Goal: Transaction & Acquisition: Purchase product/service

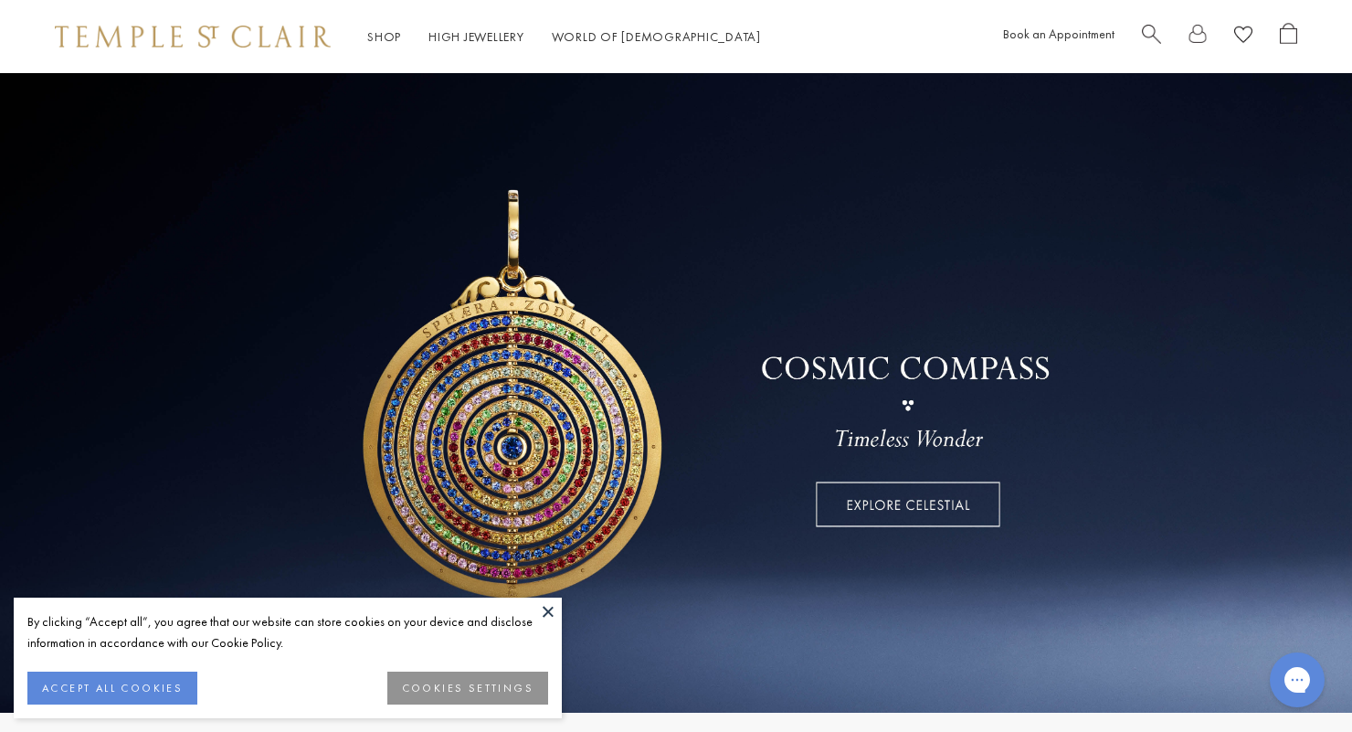
click at [170, 687] on button "ACCEPT ALL COOKIES" at bounding box center [112, 687] width 170 height 33
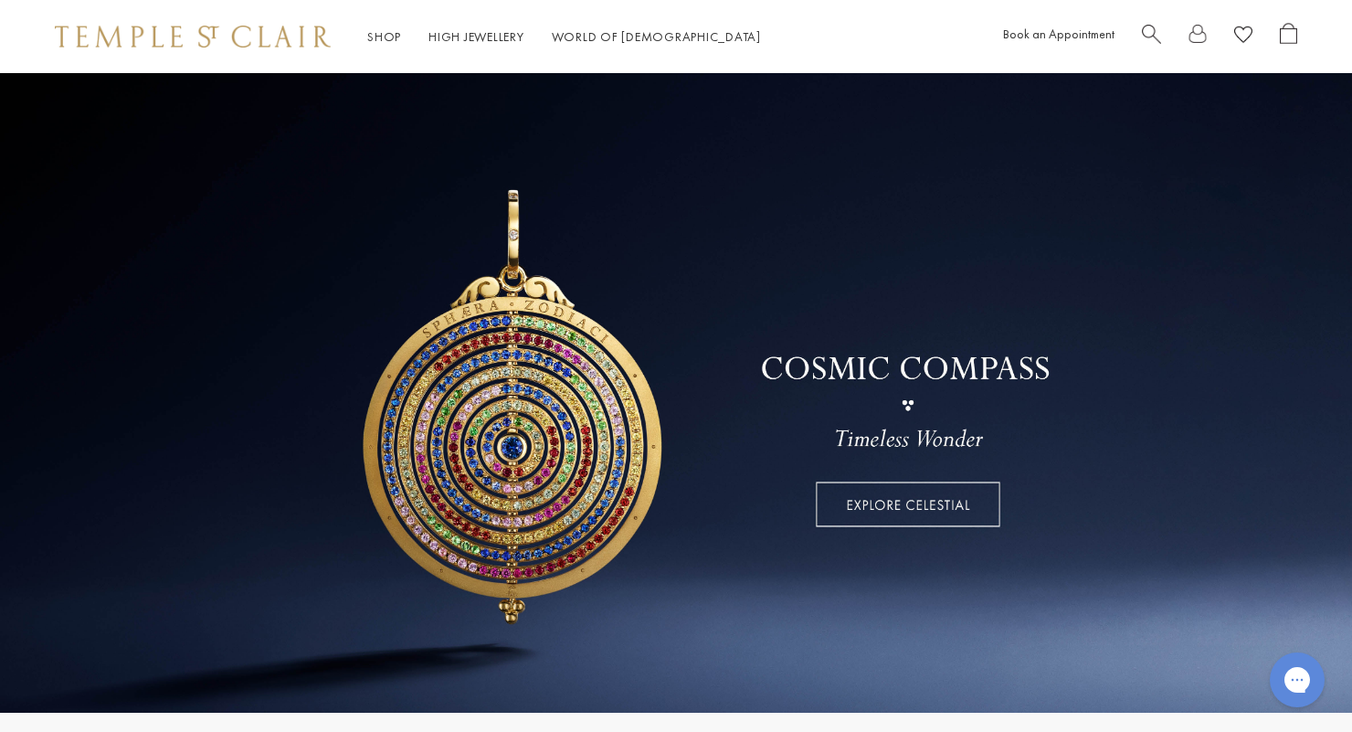
click at [375, 40] on link "Shop Shop" at bounding box center [384, 36] width 34 height 16
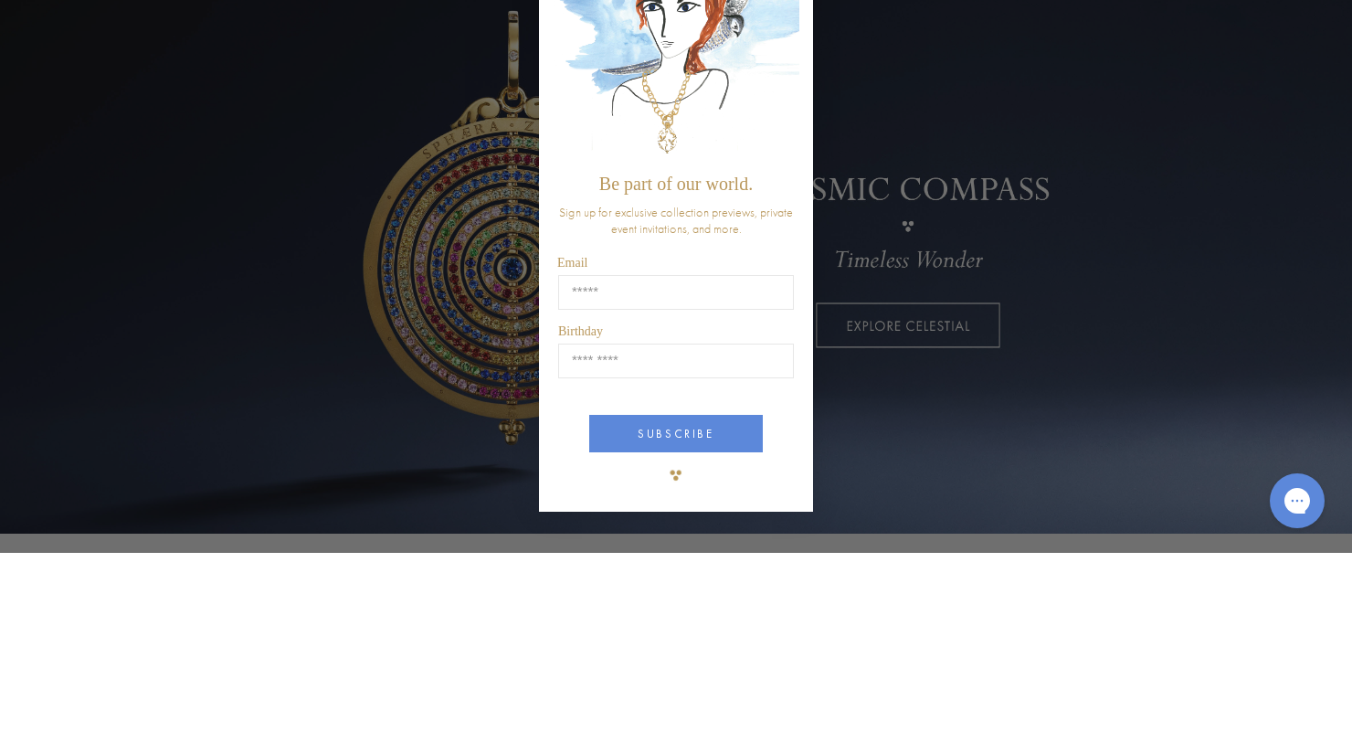
click at [789, 211] on img "POPUP Form" at bounding box center [676, 222] width 247 height 244
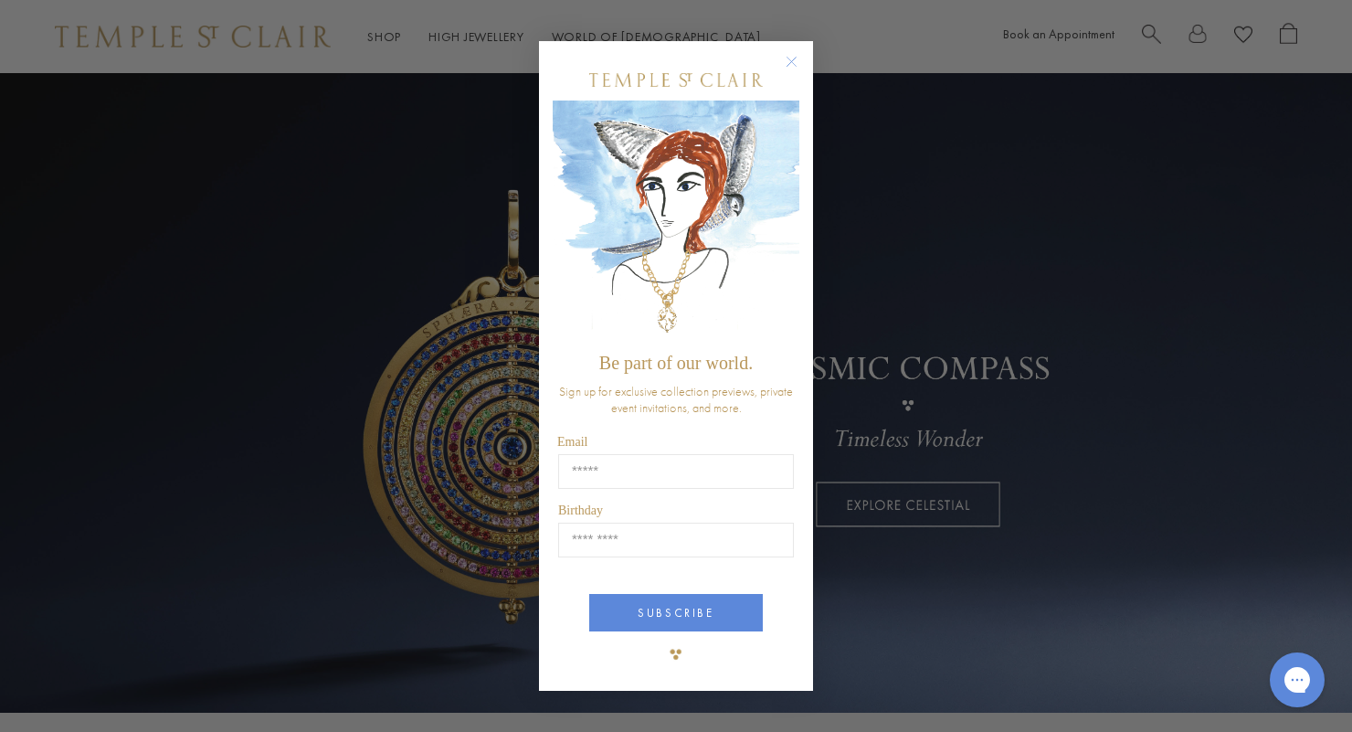
click at [782, 68] on circle "Close dialog" at bounding box center [792, 61] width 22 height 22
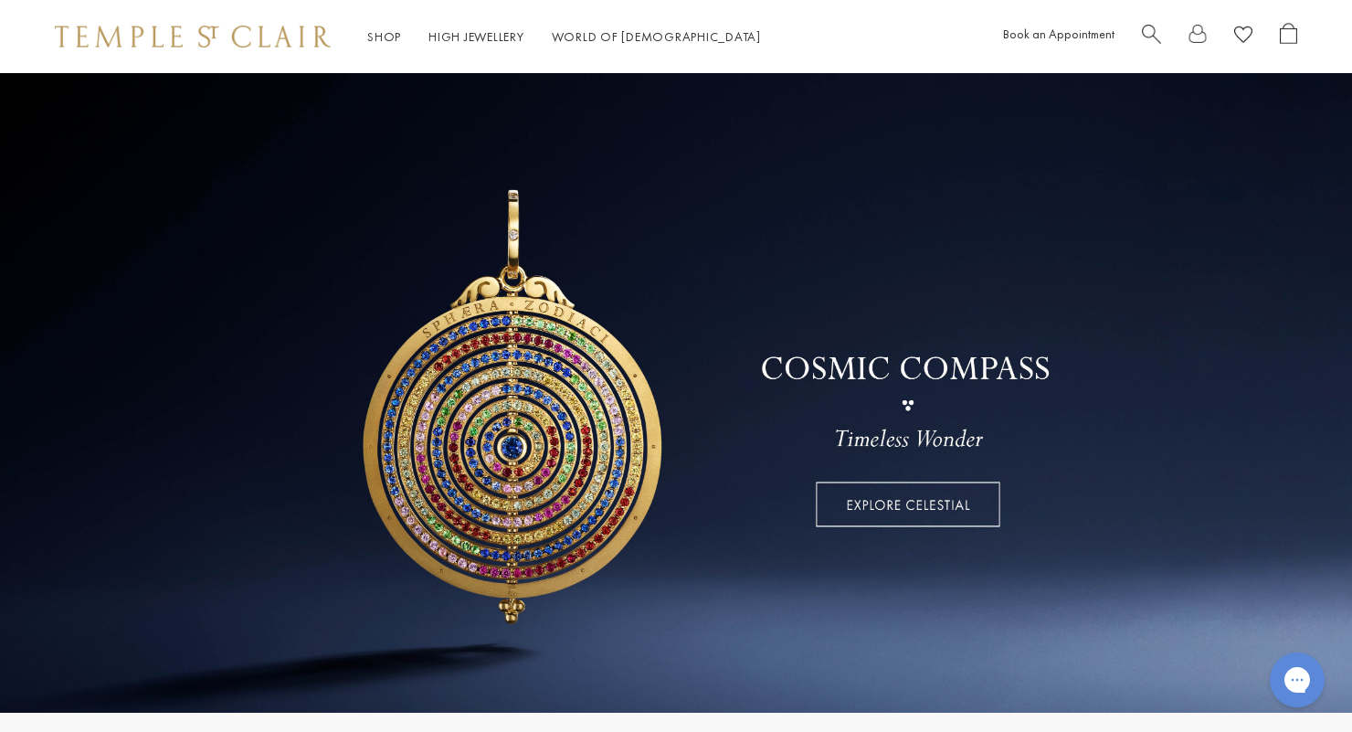
click at [385, 42] on link "Shop Shop" at bounding box center [384, 36] width 34 height 16
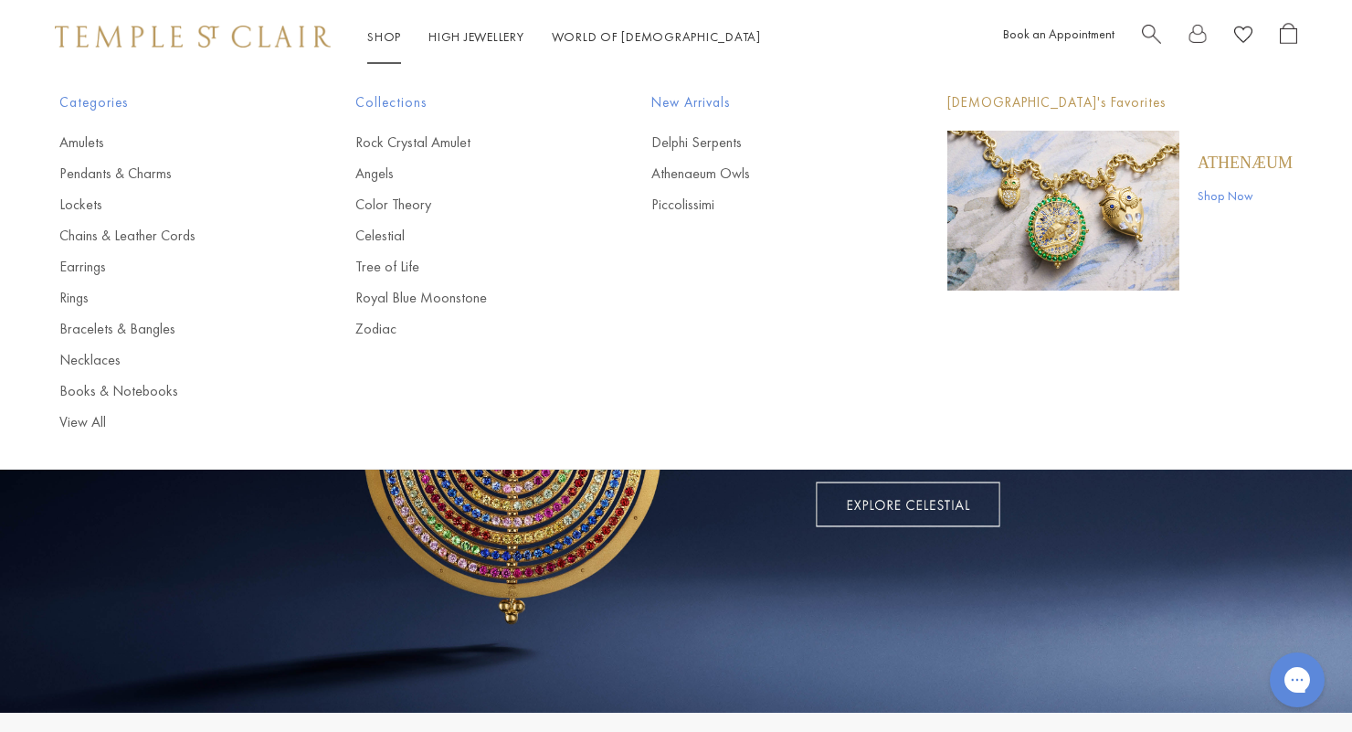
click at [1230, 203] on link "Shop Now" at bounding box center [1244, 195] width 95 height 20
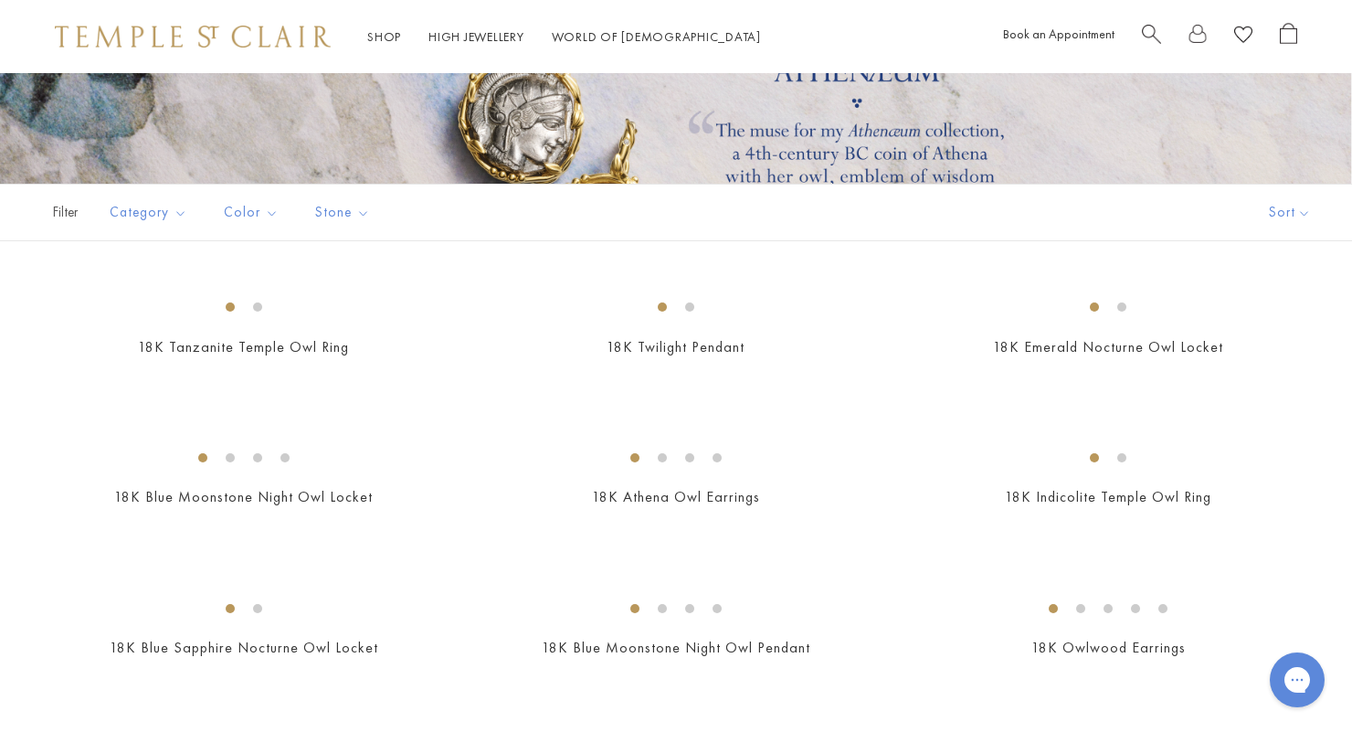
scroll to position [257, 0]
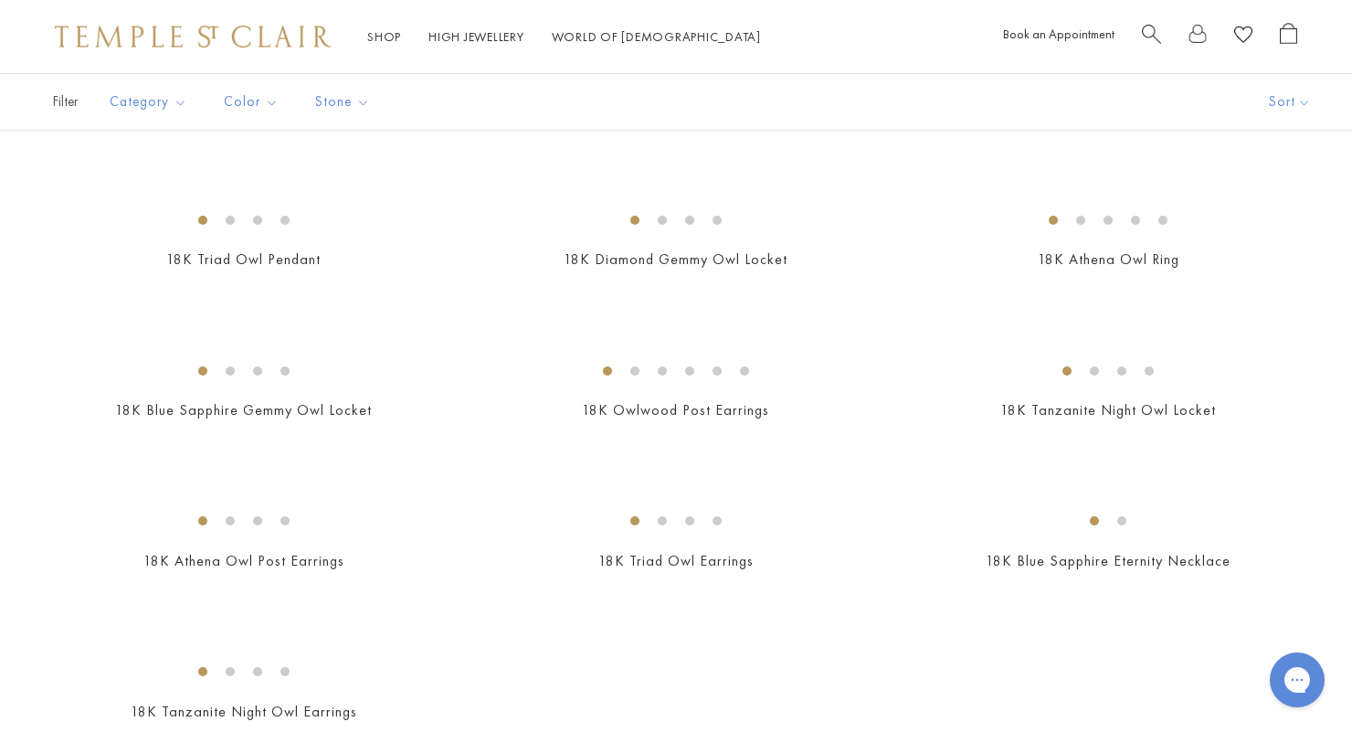
scroll to position [806, 0]
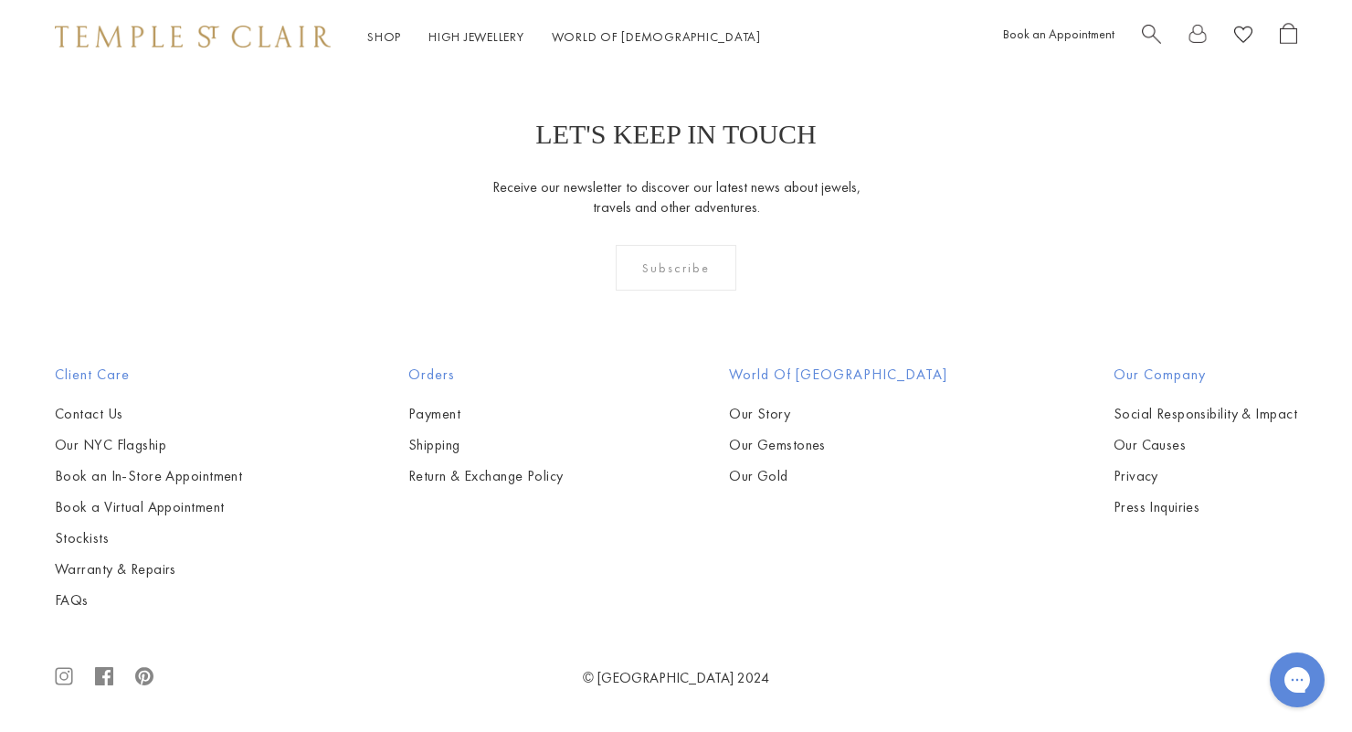
scroll to position [2554, 0]
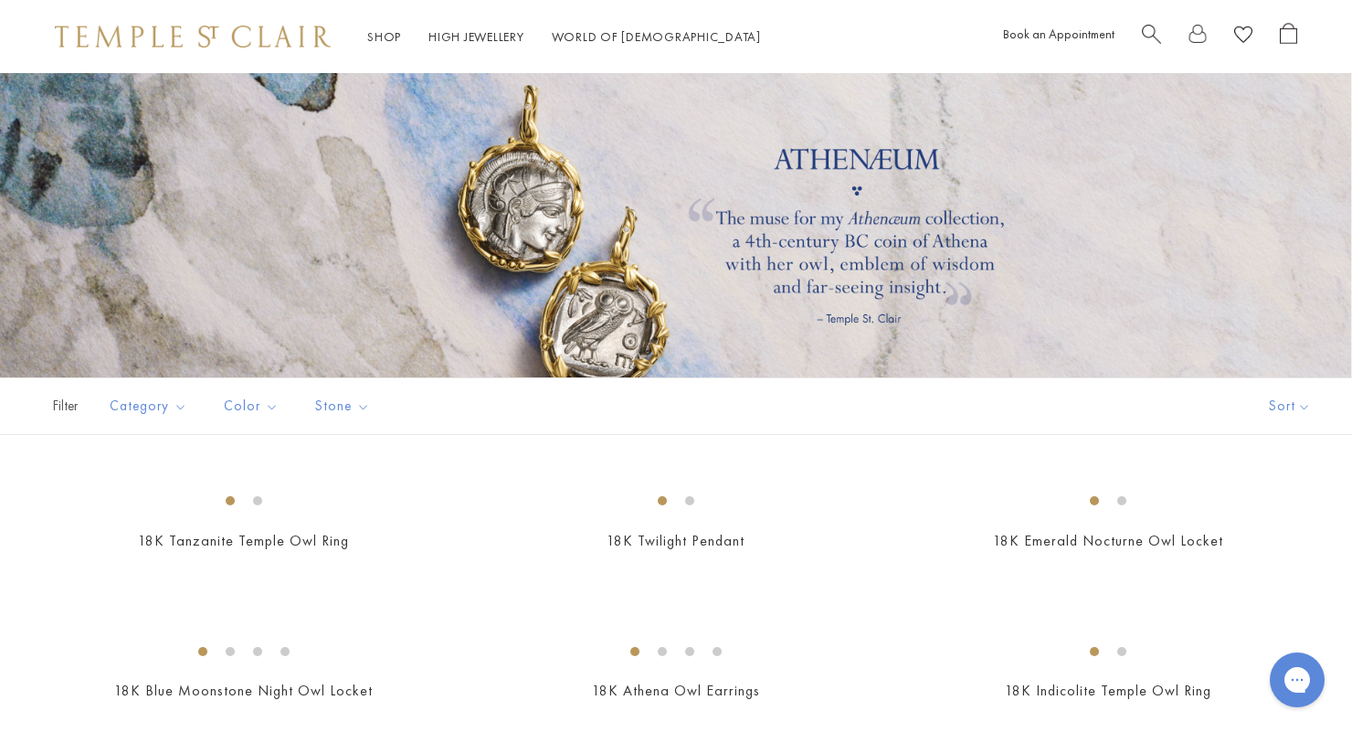
scroll to position [109, 0]
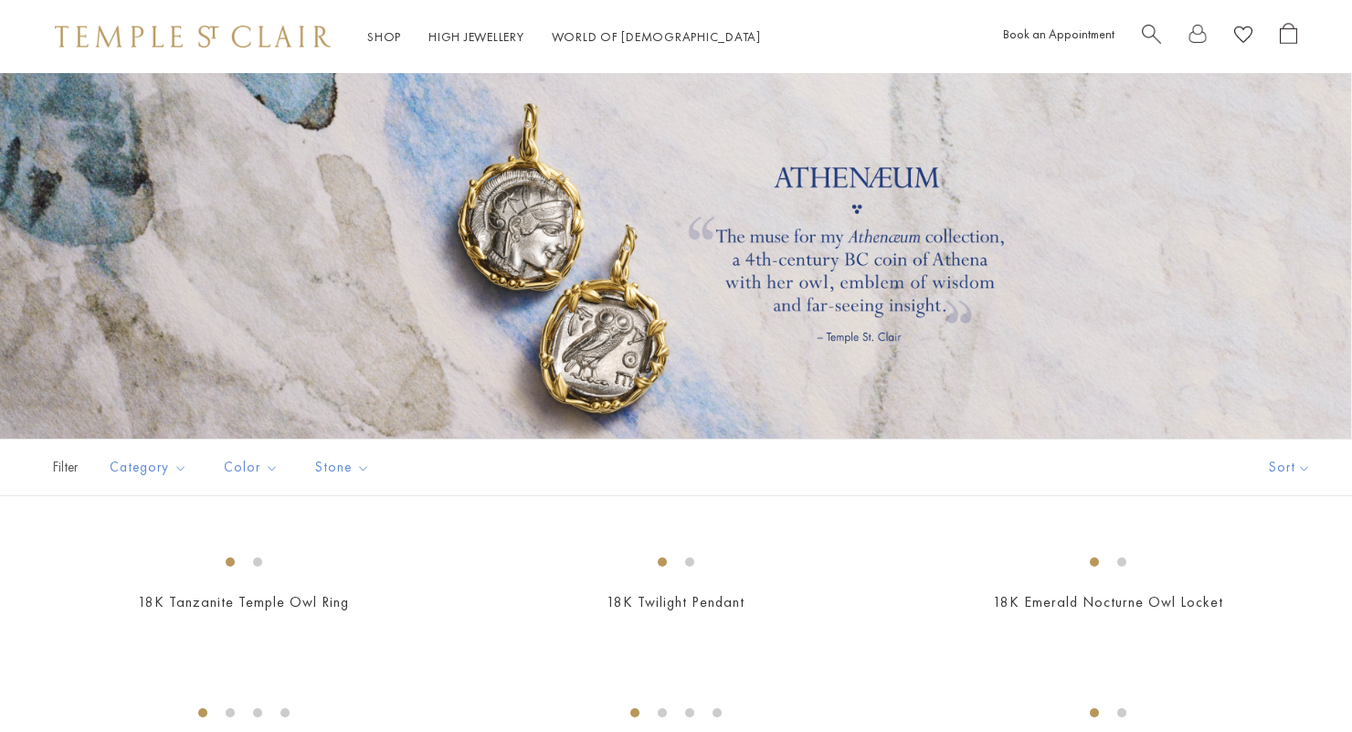
click at [389, 37] on link "Shop Shop" at bounding box center [384, 36] width 34 height 16
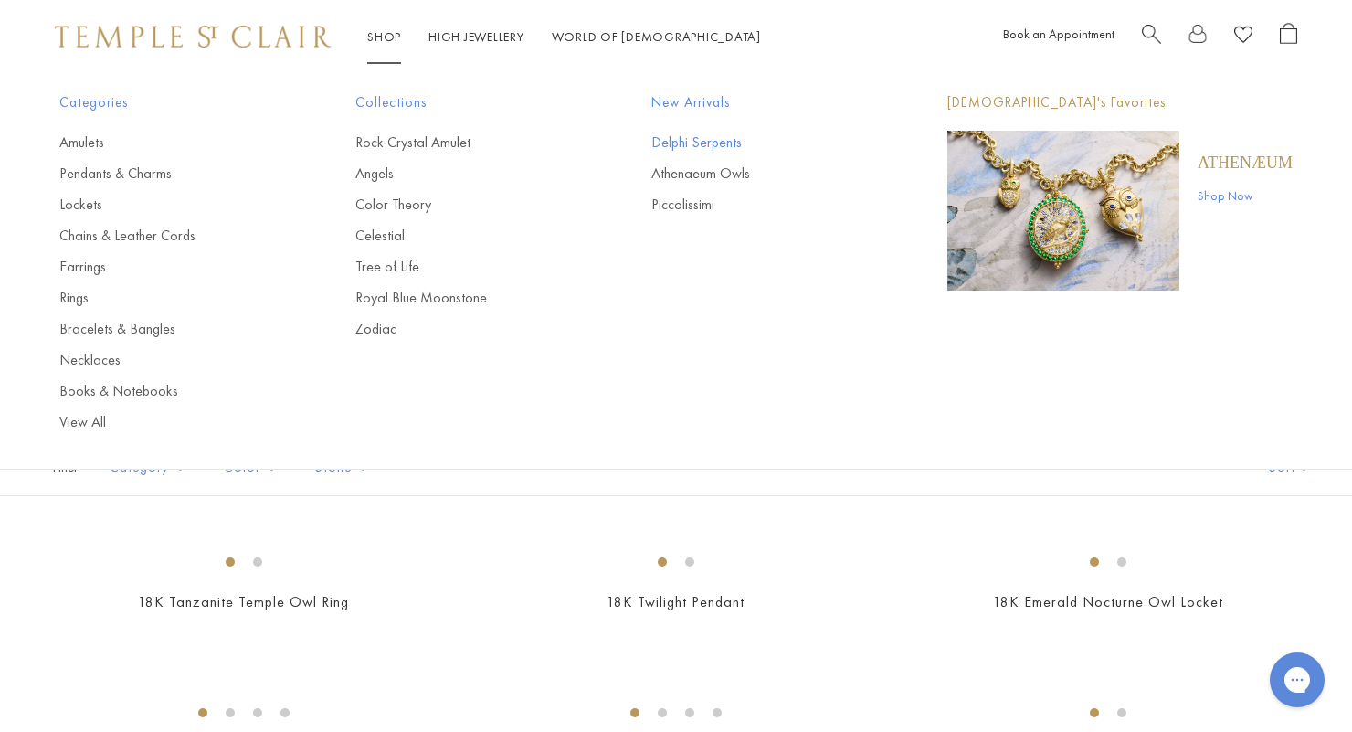
click at [700, 140] on link "Delphi Serpents" at bounding box center [762, 142] width 223 height 20
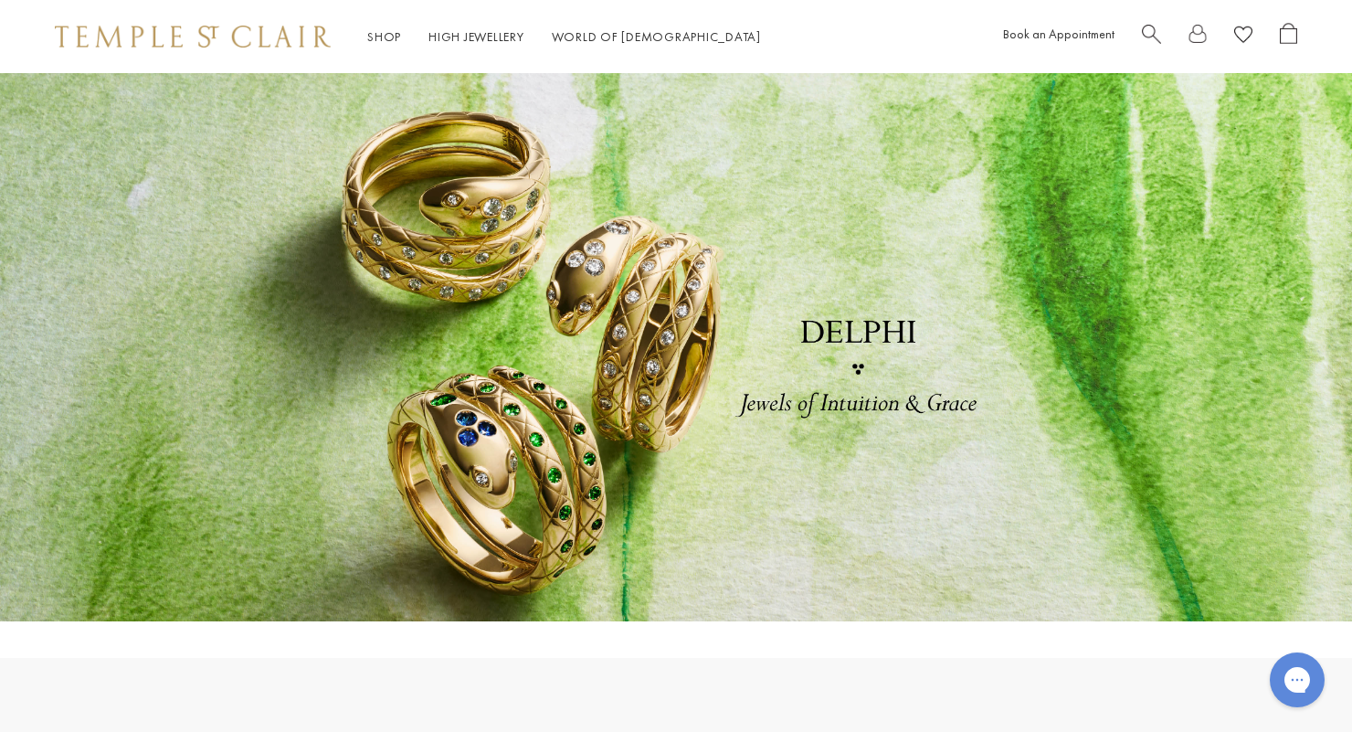
click at [388, 36] on link "Shop Shop" at bounding box center [384, 36] width 34 height 16
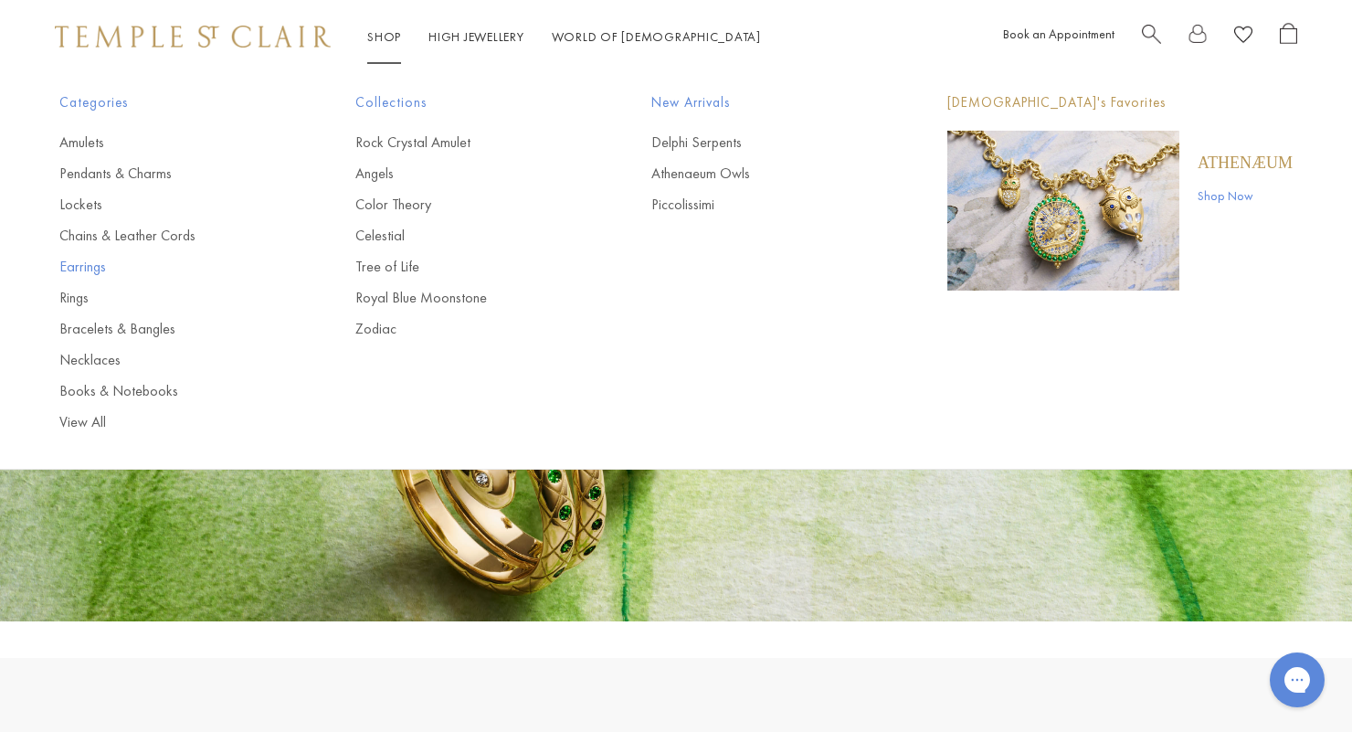
click at [78, 273] on link "Earrings" at bounding box center [170, 267] width 223 height 20
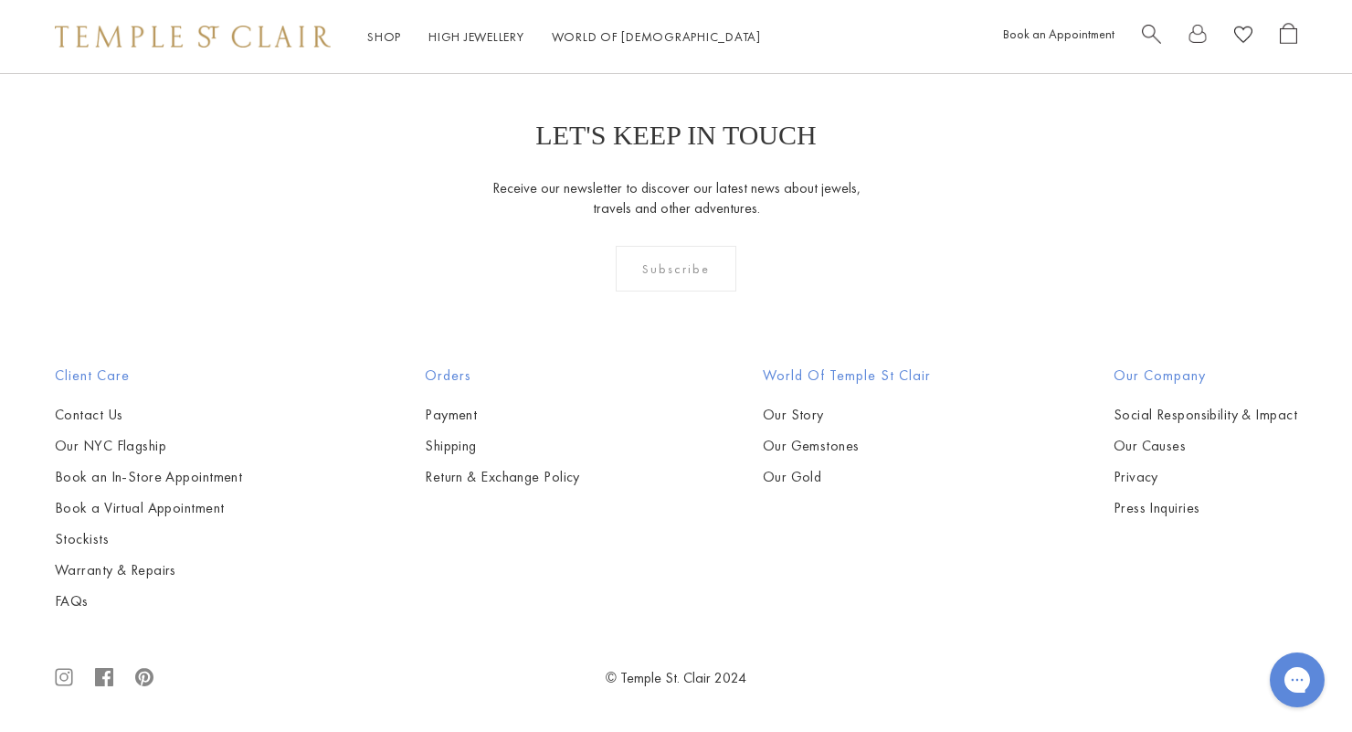
scroll to position [4743, 0]
click at [0, 0] on img at bounding box center [0, 0] width 0 height 0
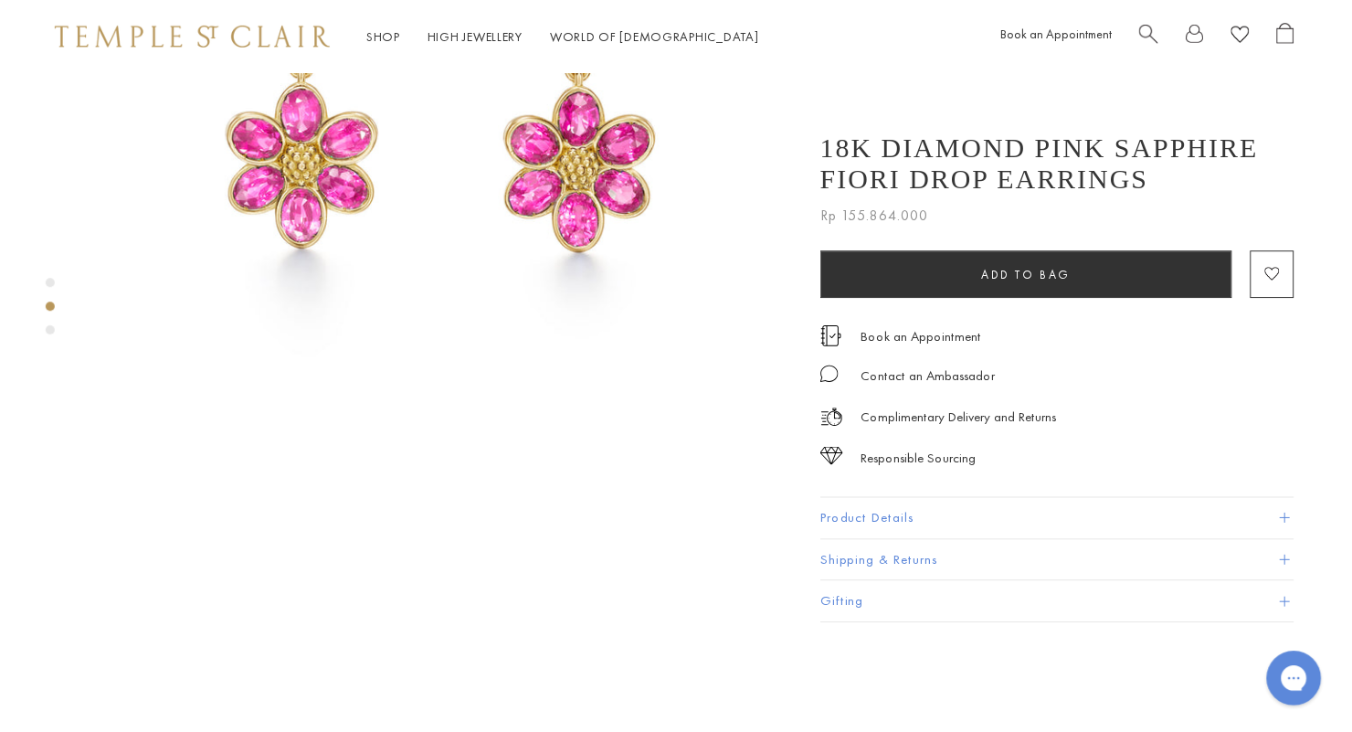
scroll to position [997, 0]
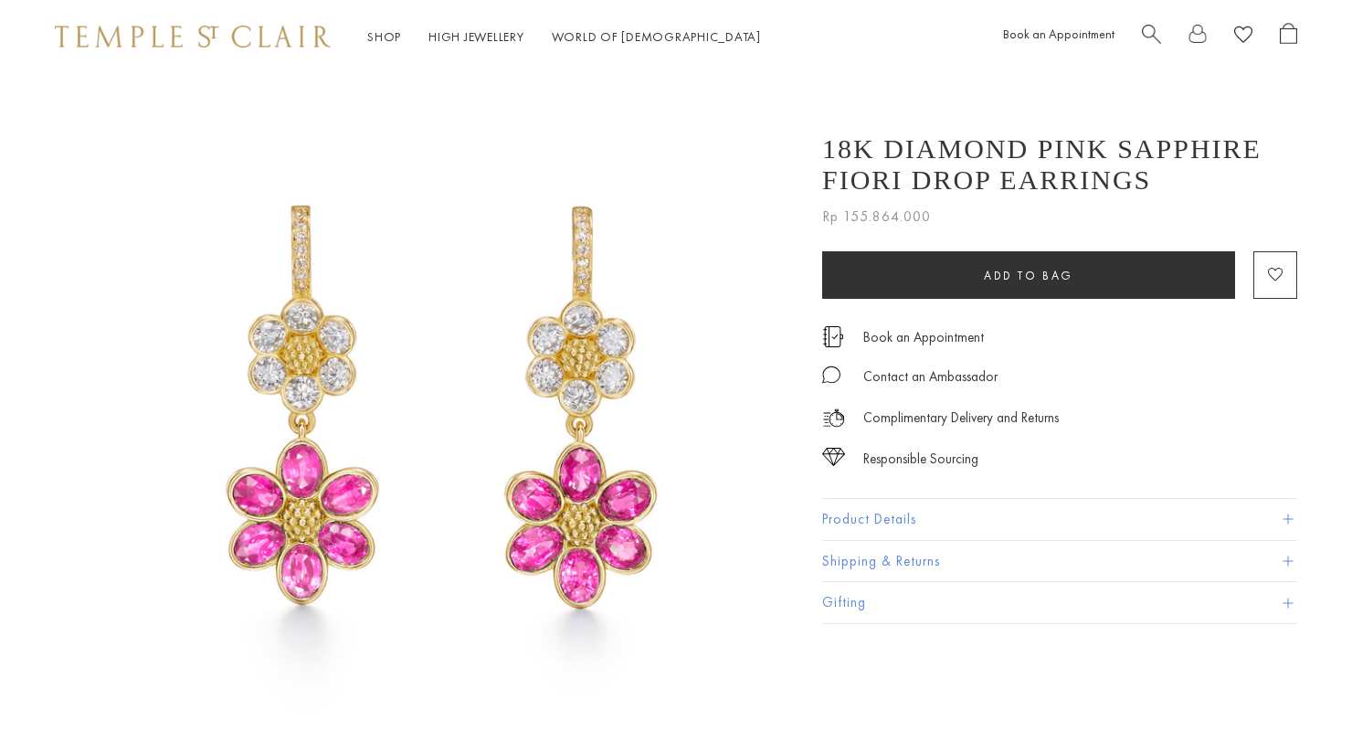
scroll to position [195, 0]
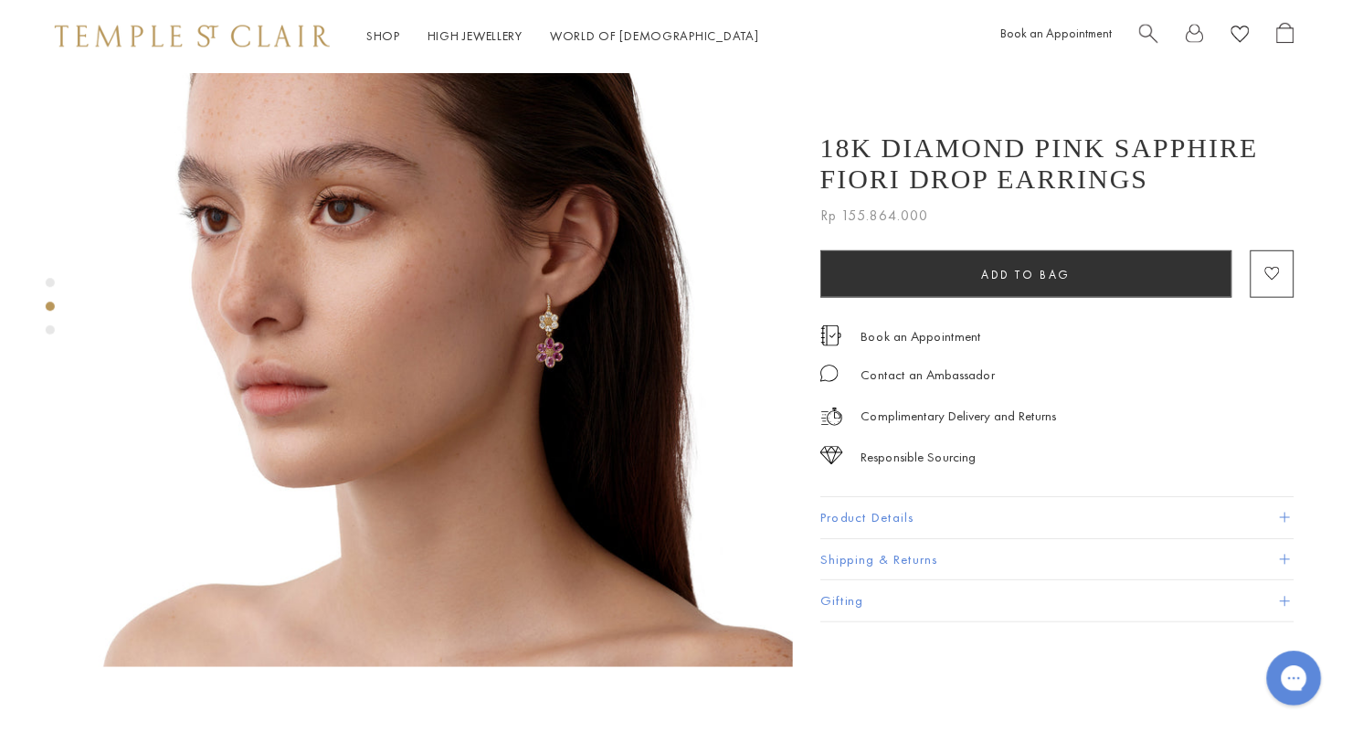
scroll to position [841, 0]
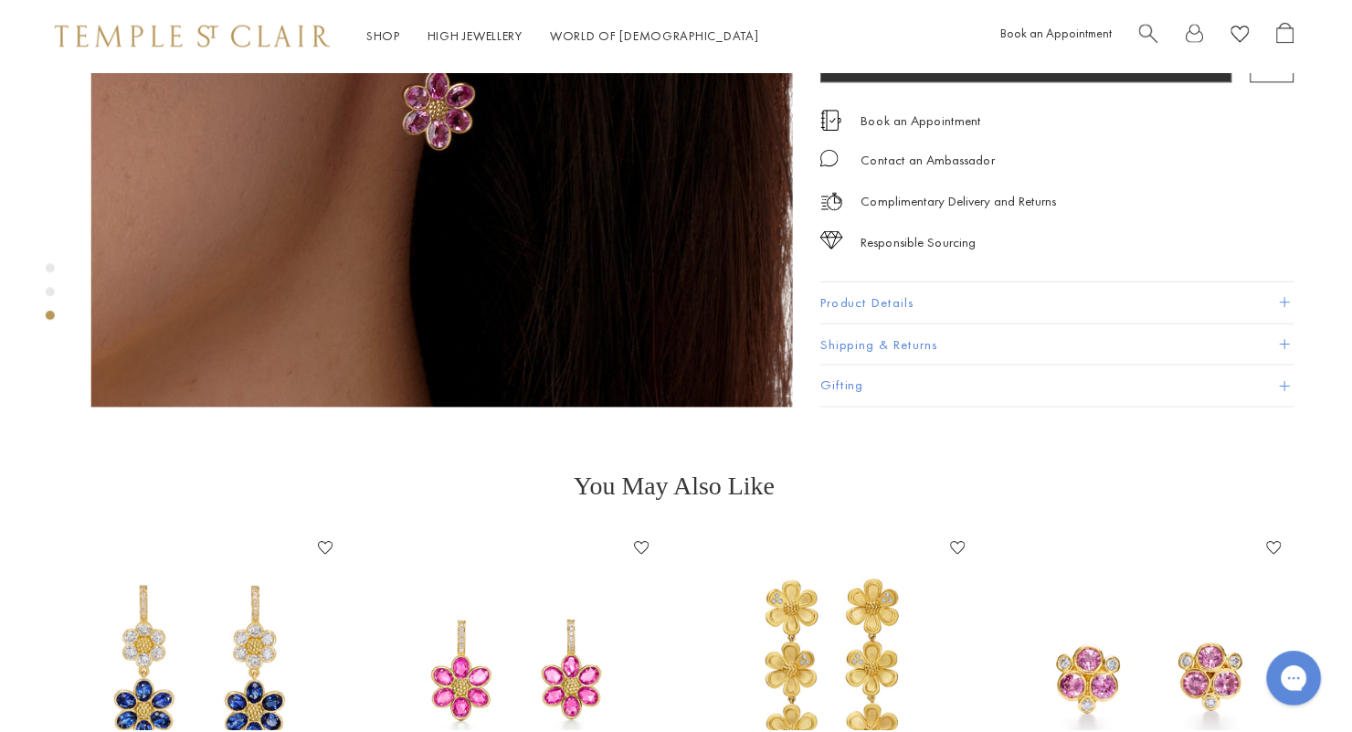
click at [549, 616] on img at bounding box center [517, 674] width 280 height 280
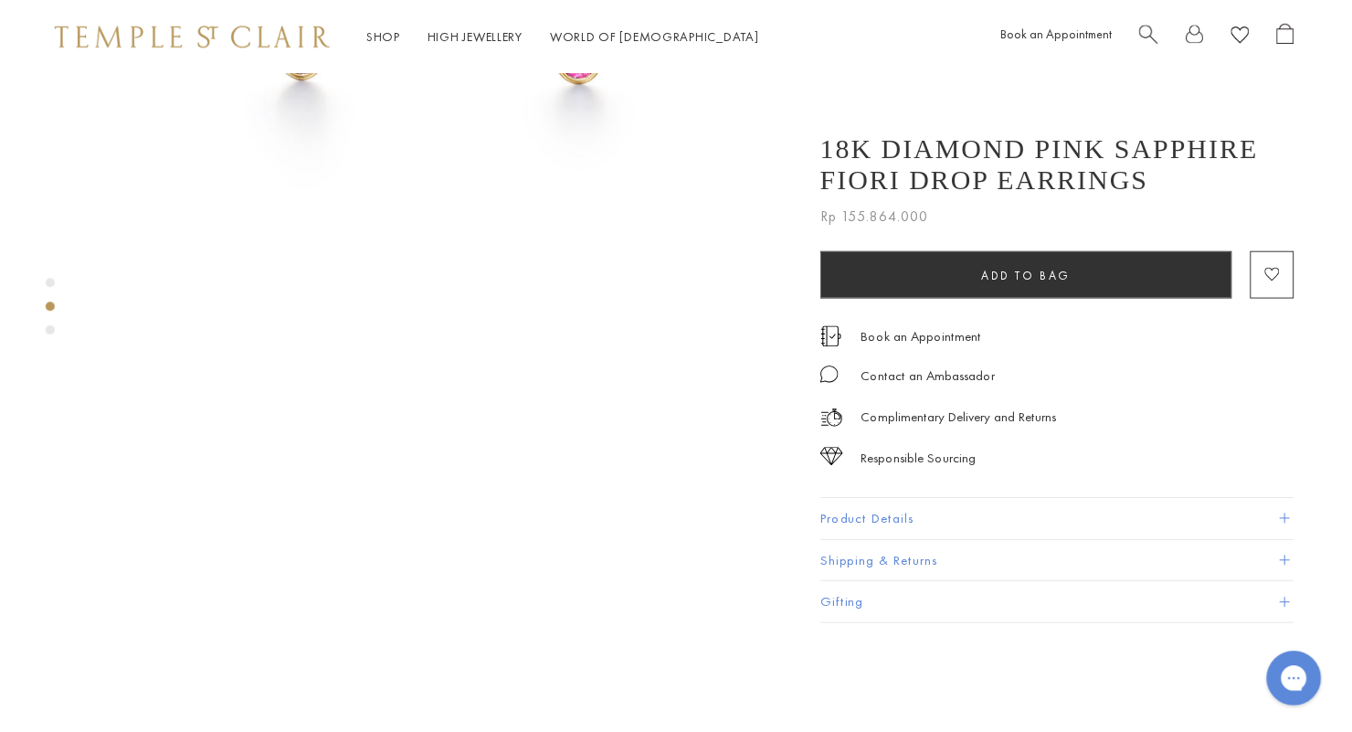
scroll to position [666, 0]
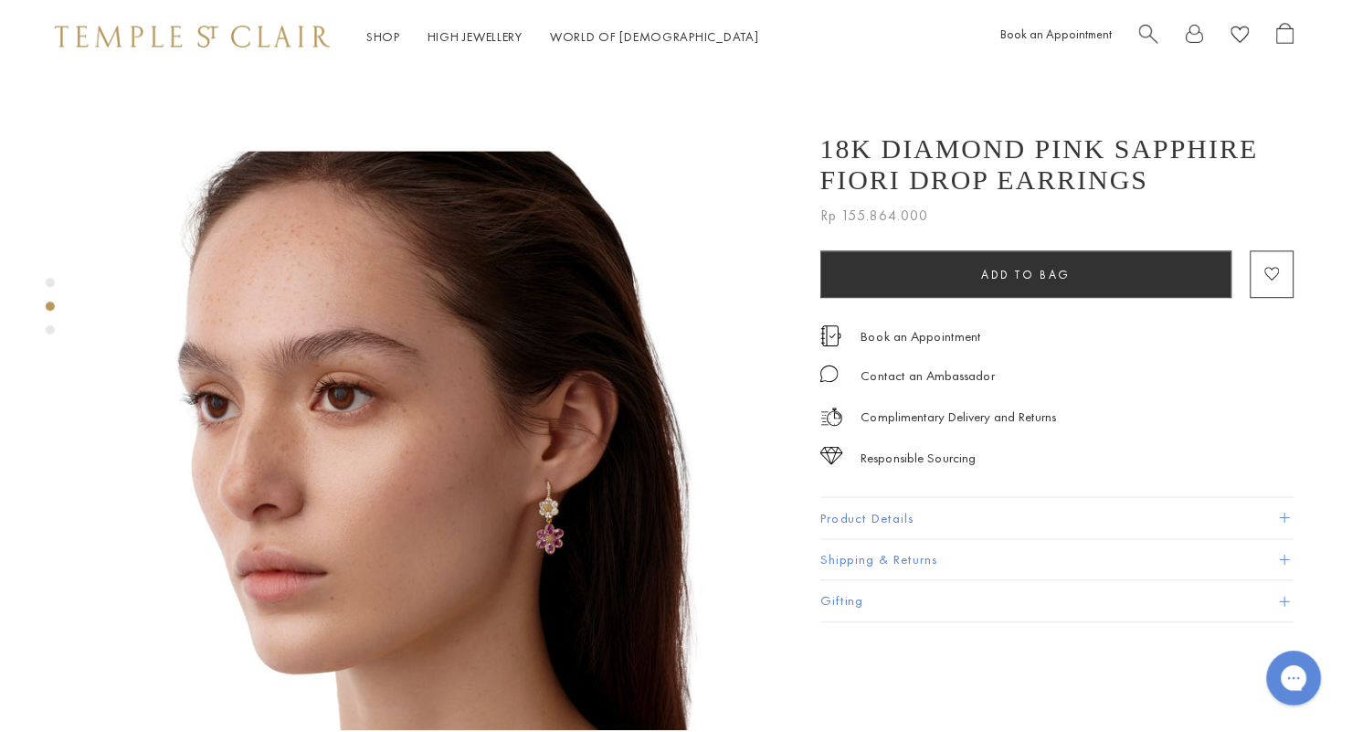
scroll to position [717, 0]
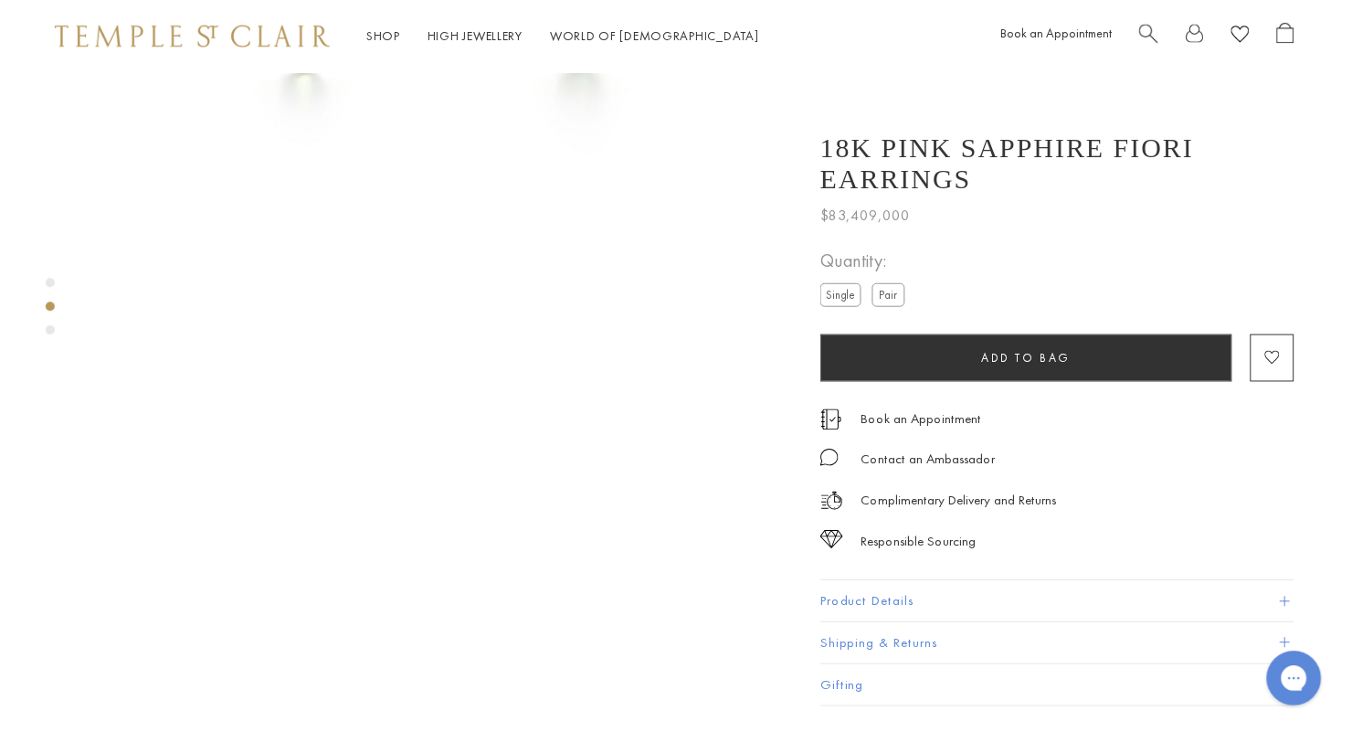
scroll to position [515, 0]
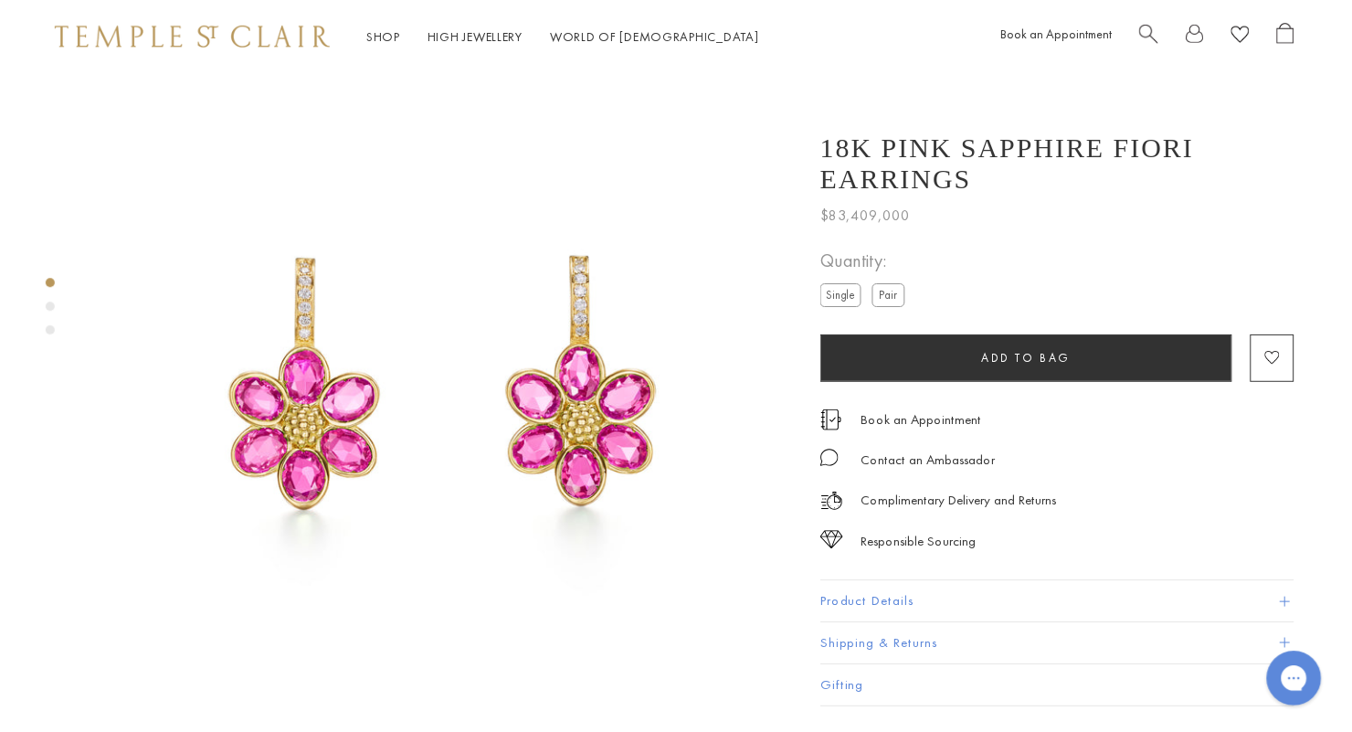
scroll to position [106, 0]
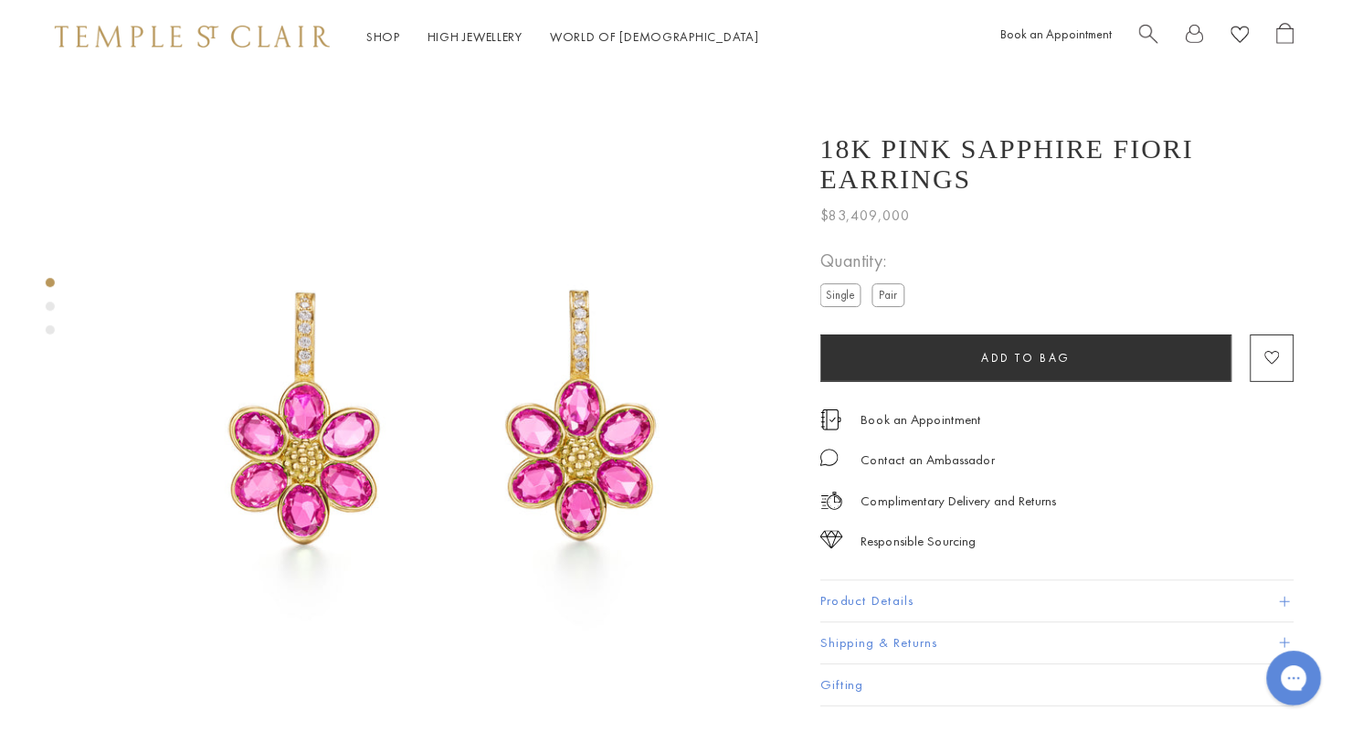
click at [380, 37] on link "Shop Shop" at bounding box center [384, 36] width 34 height 16
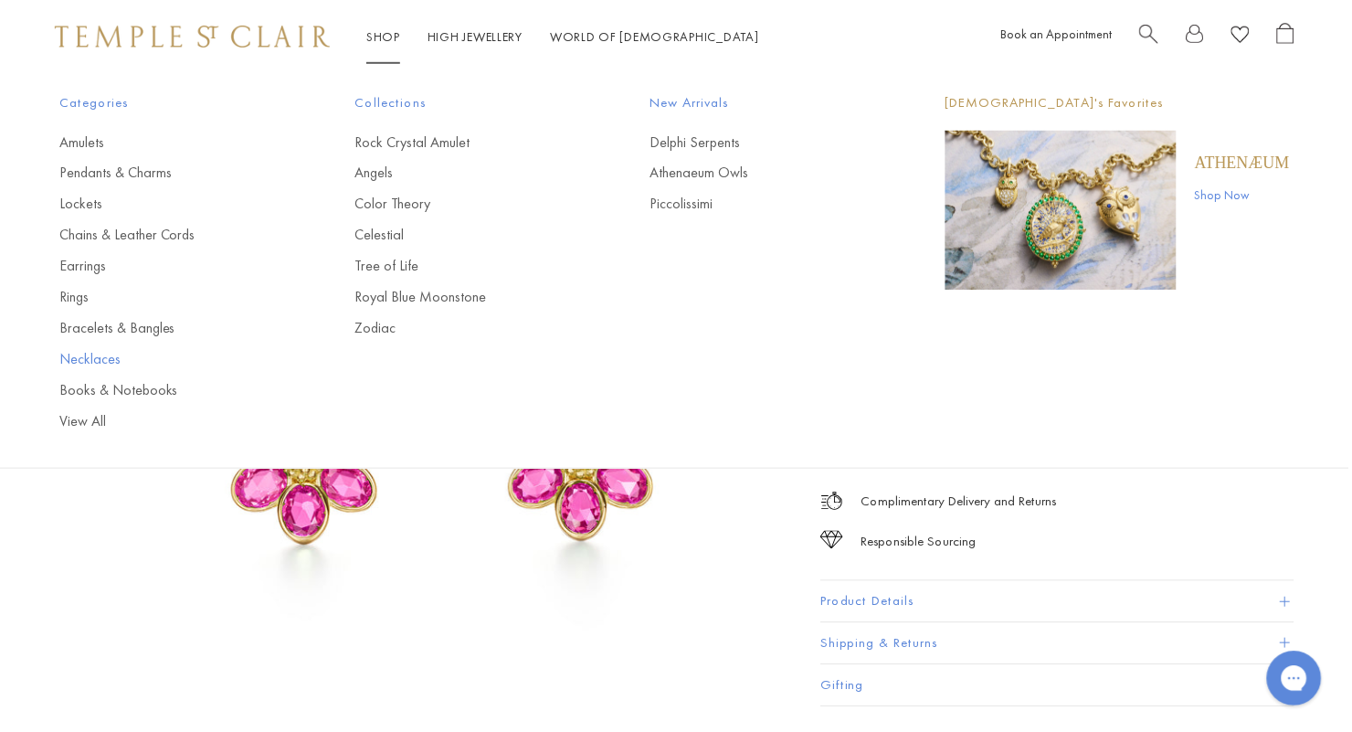
click at [101, 367] on link "Necklaces" at bounding box center [170, 360] width 223 height 20
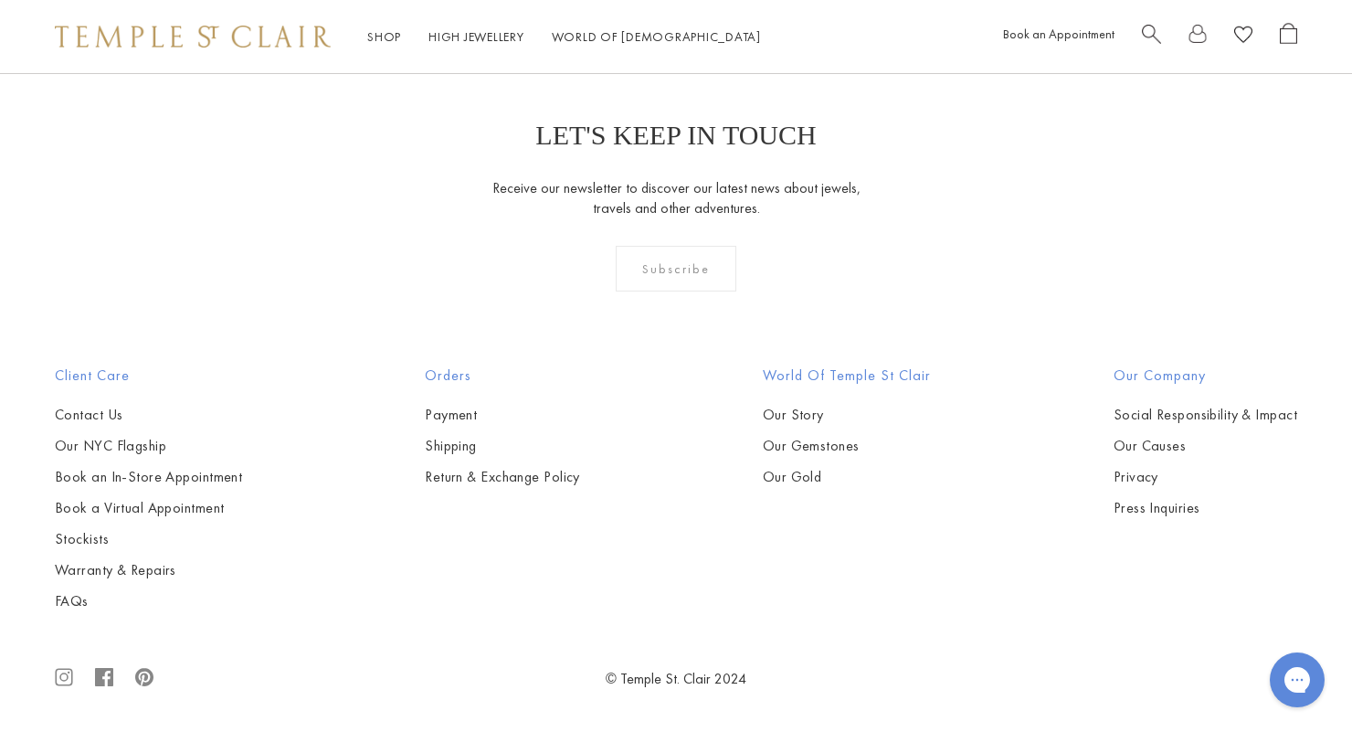
scroll to position [2324, 0]
click at [0, 0] on img at bounding box center [0, 0] width 0 height 0
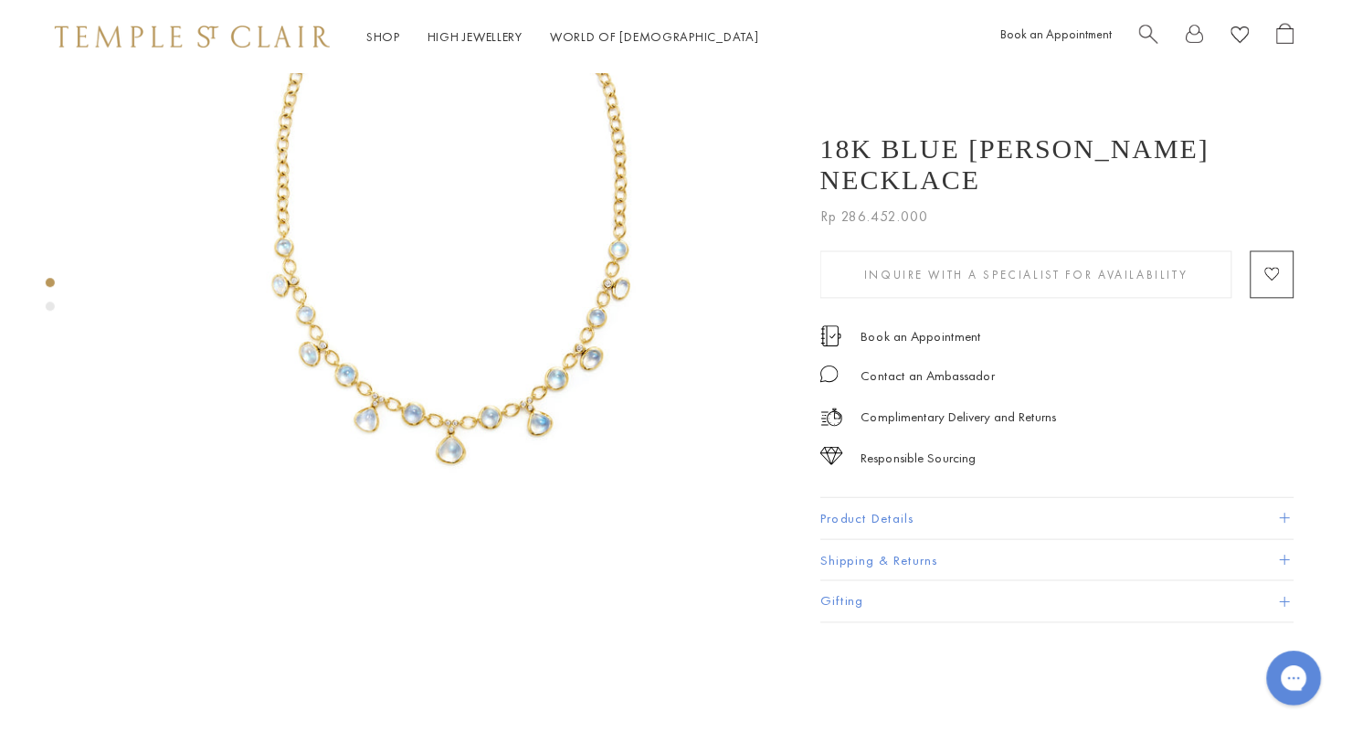
scroll to position [328, 0]
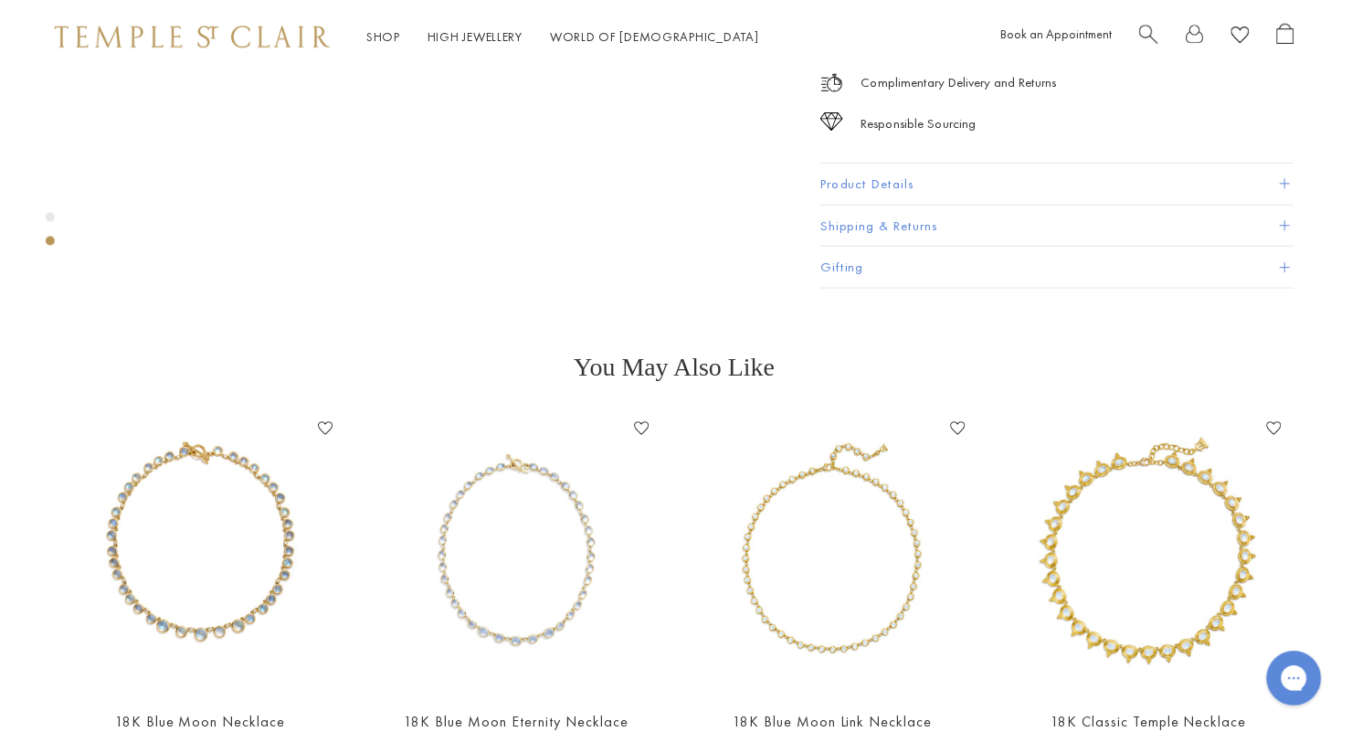
scroll to position [1315, 0]
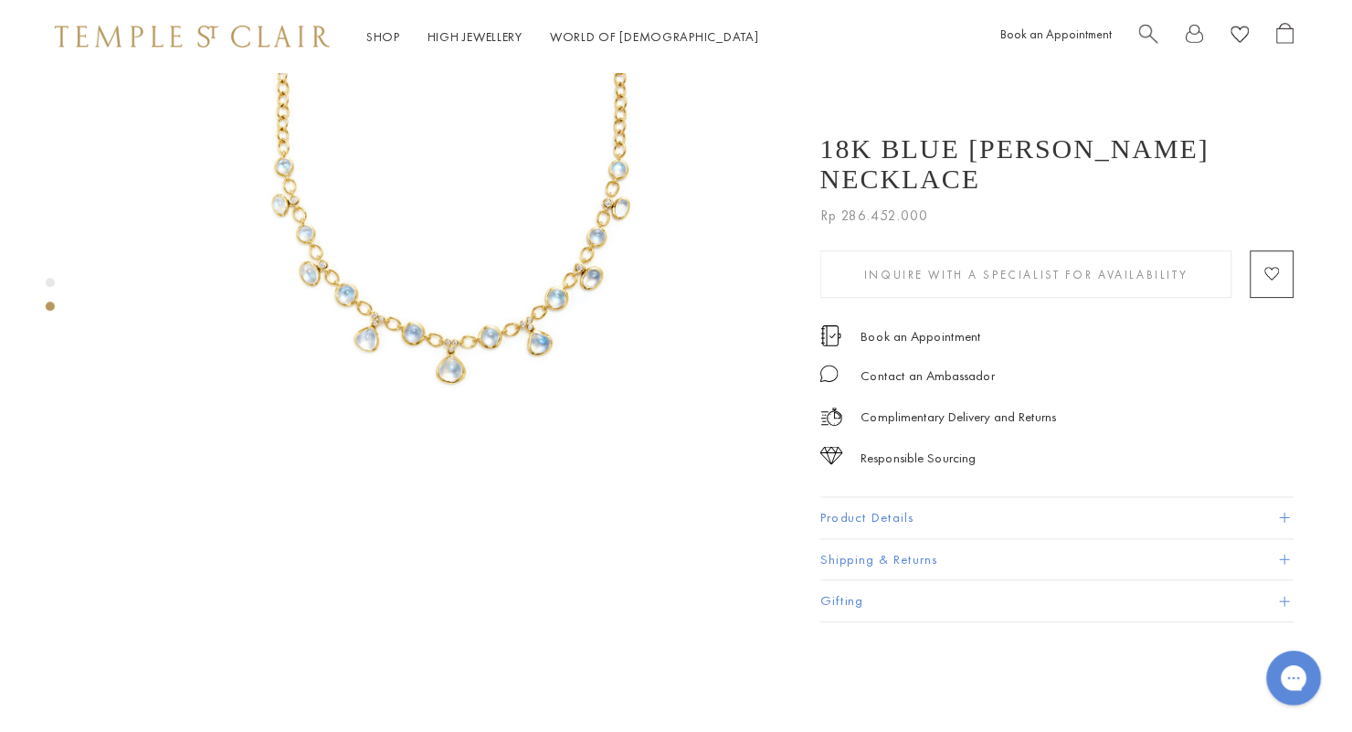
scroll to position [383, 0]
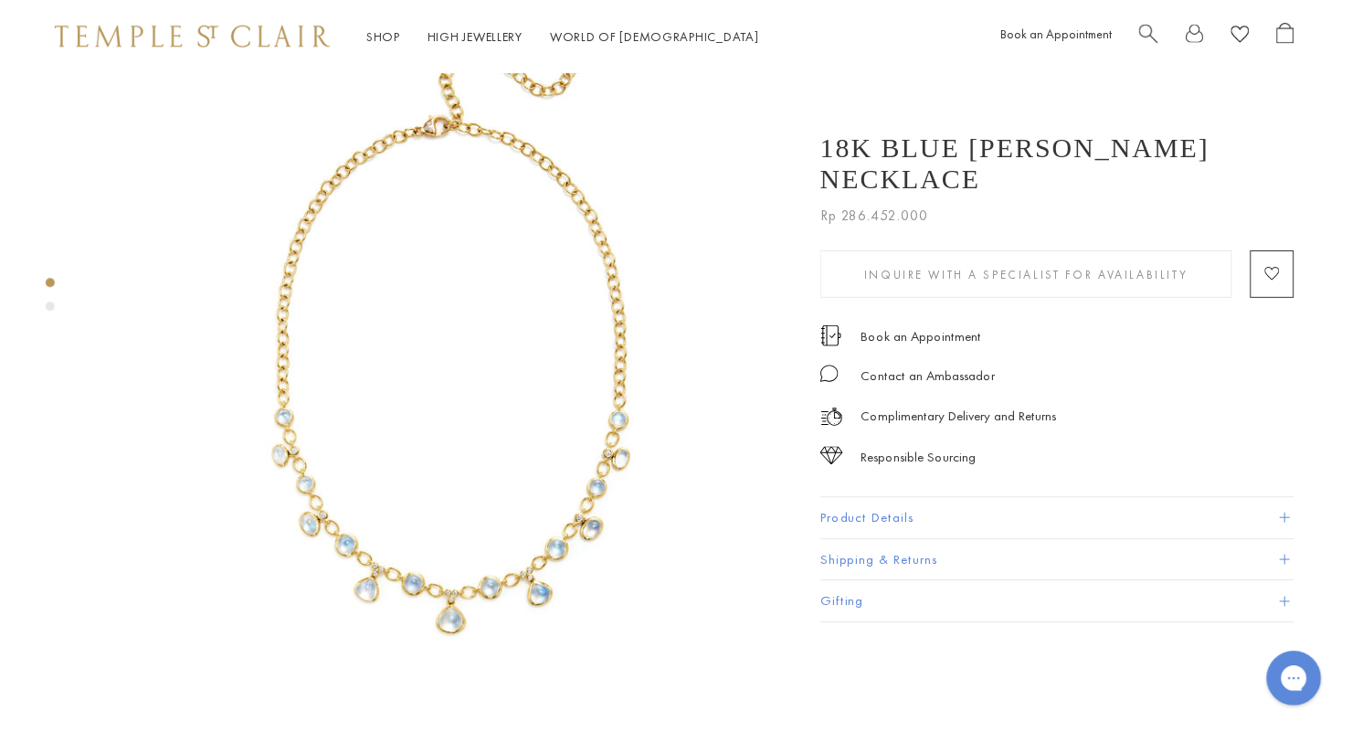
click at [618, 532] on img at bounding box center [442, 330] width 703 height 703
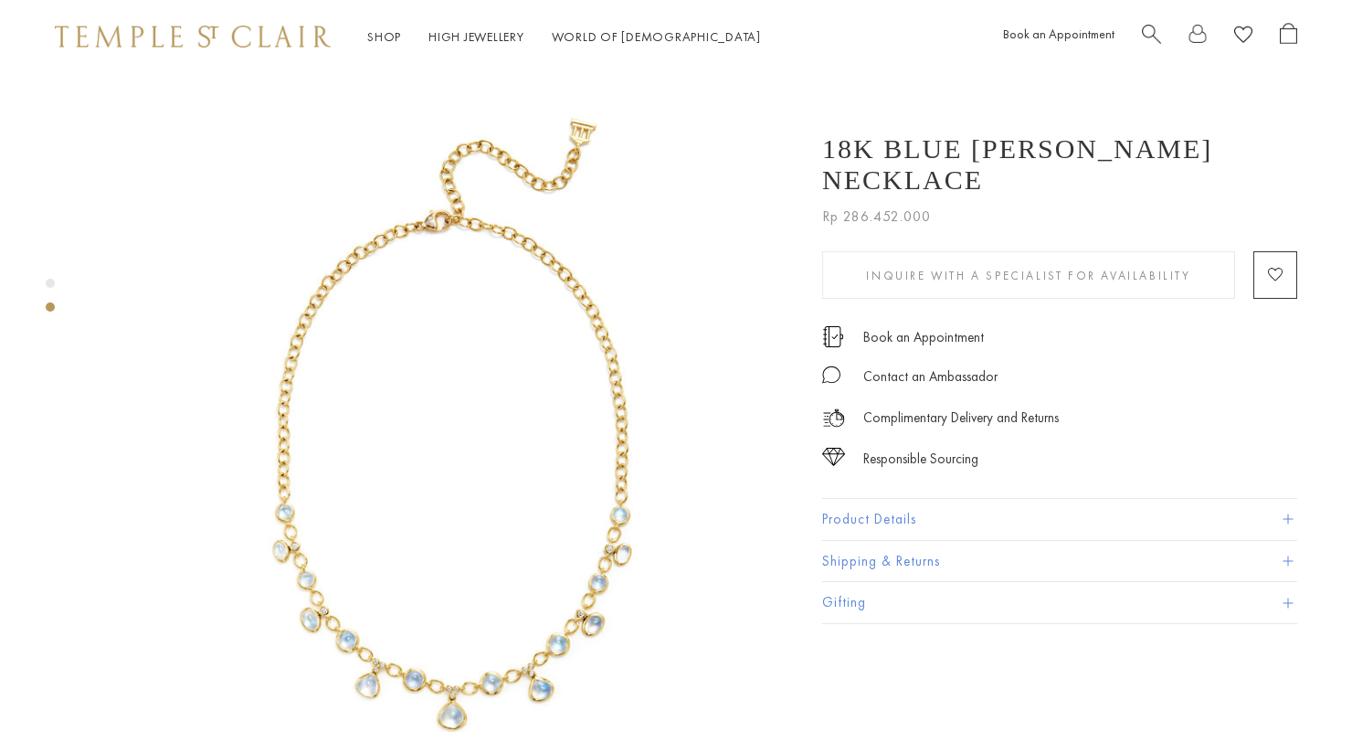
scroll to position [1212, 0]
click at [381, 39] on link "Shop Shop" at bounding box center [384, 36] width 34 height 16
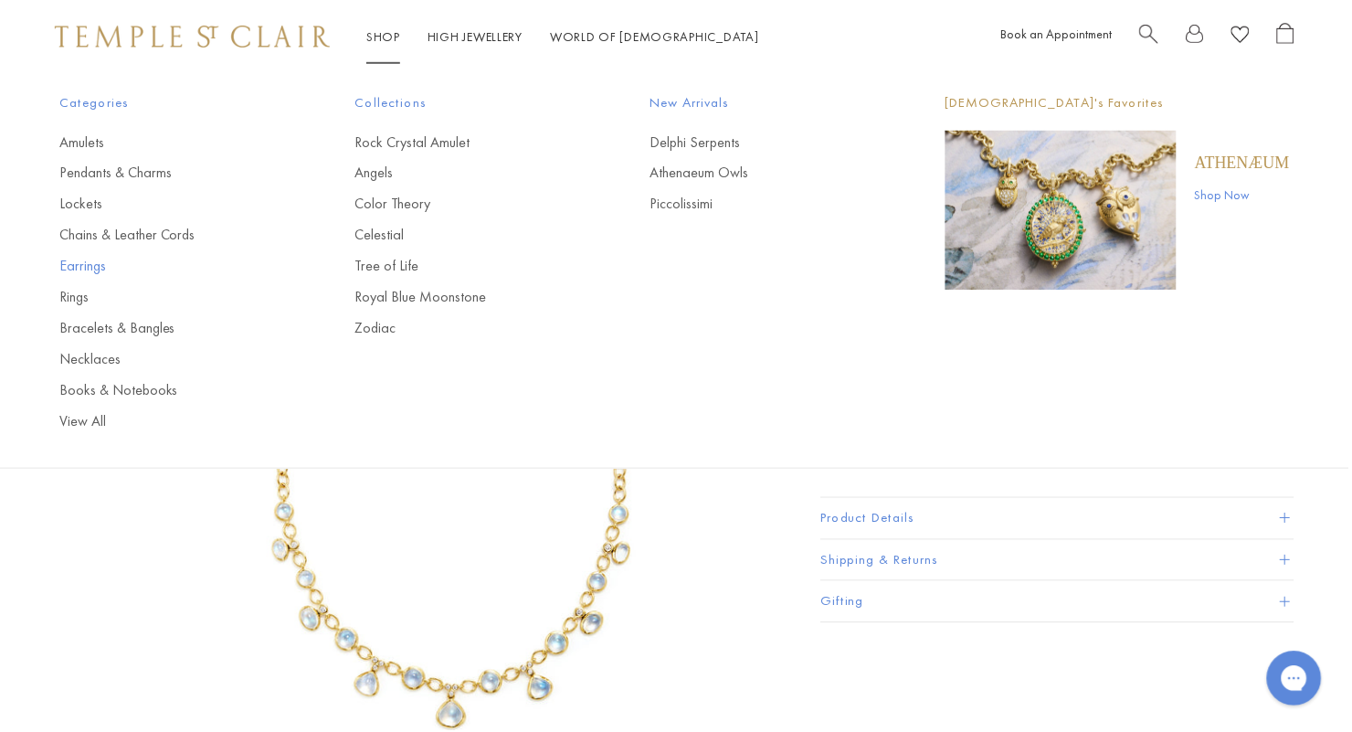
click at [94, 275] on link "Earrings" at bounding box center [170, 267] width 223 height 20
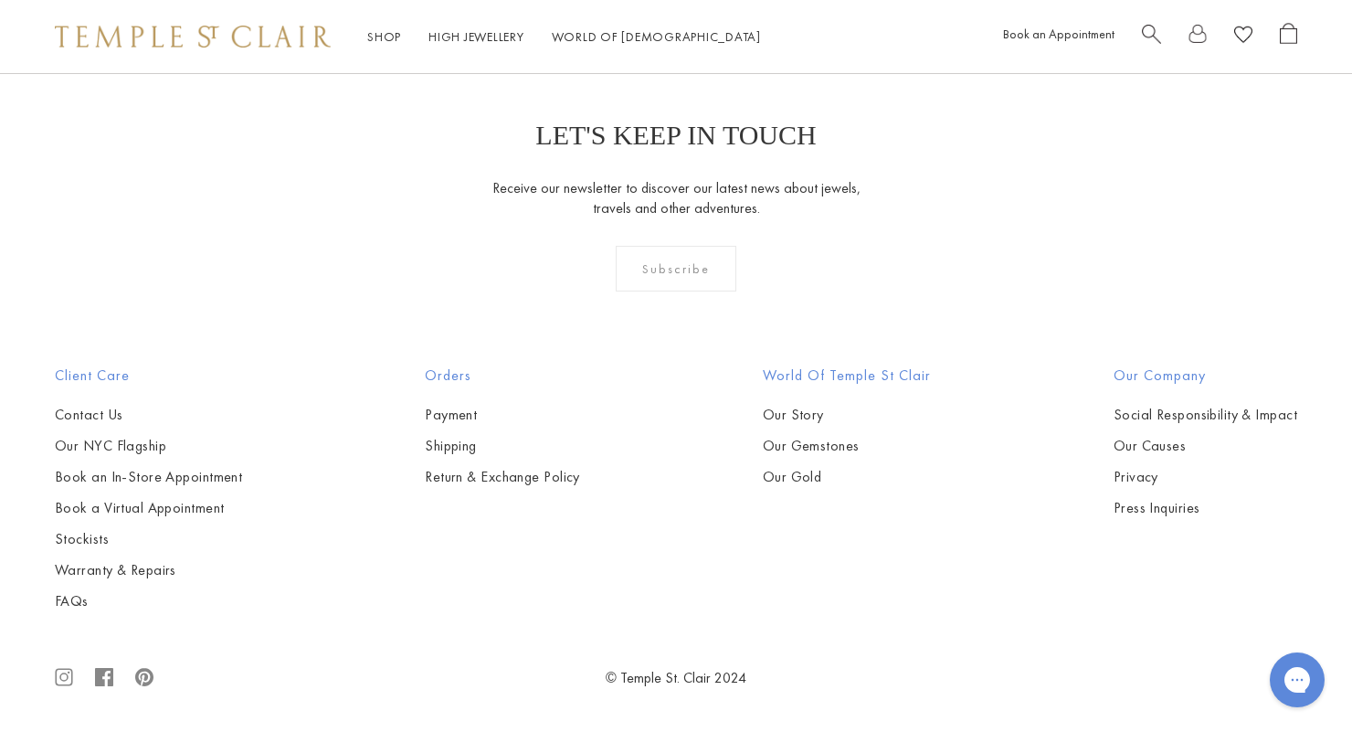
scroll to position [9155, 0]
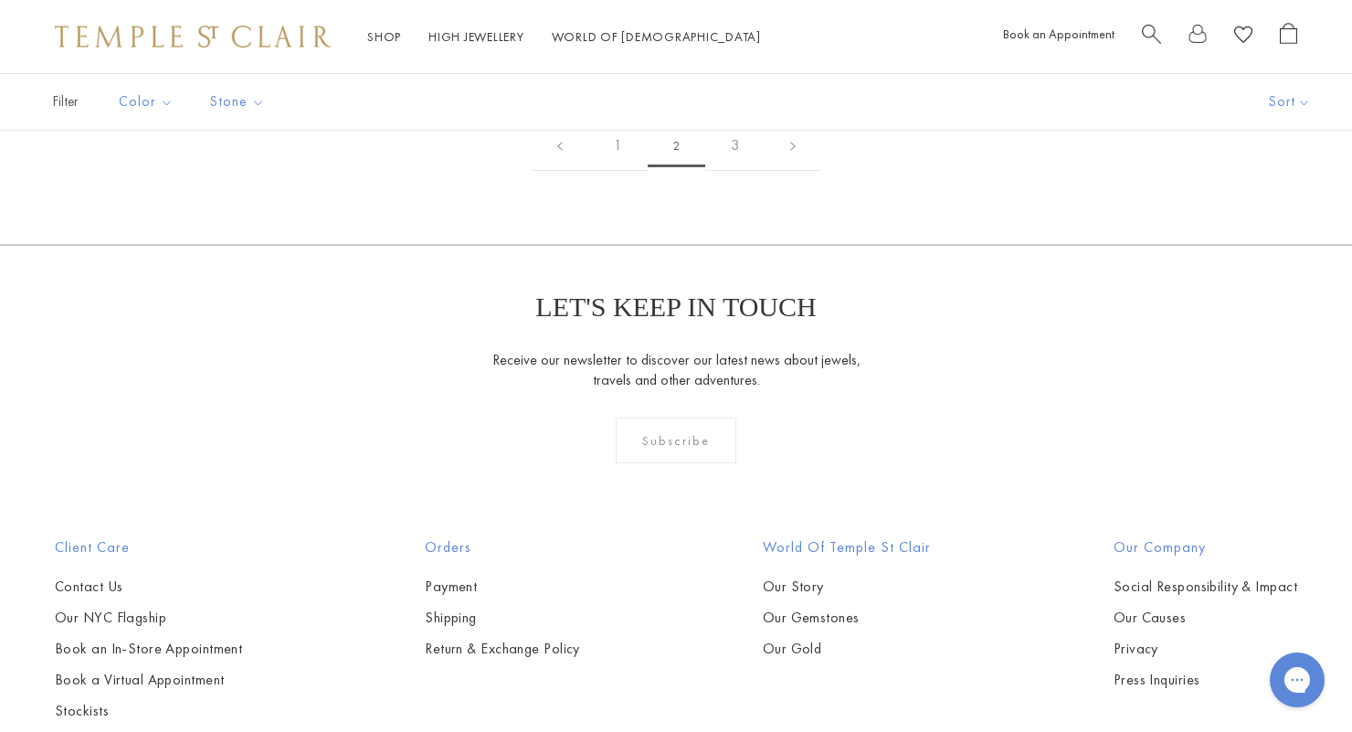
scroll to position [2797, 0]
click at [0, 0] on img at bounding box center [0, 0] width 0 height 0
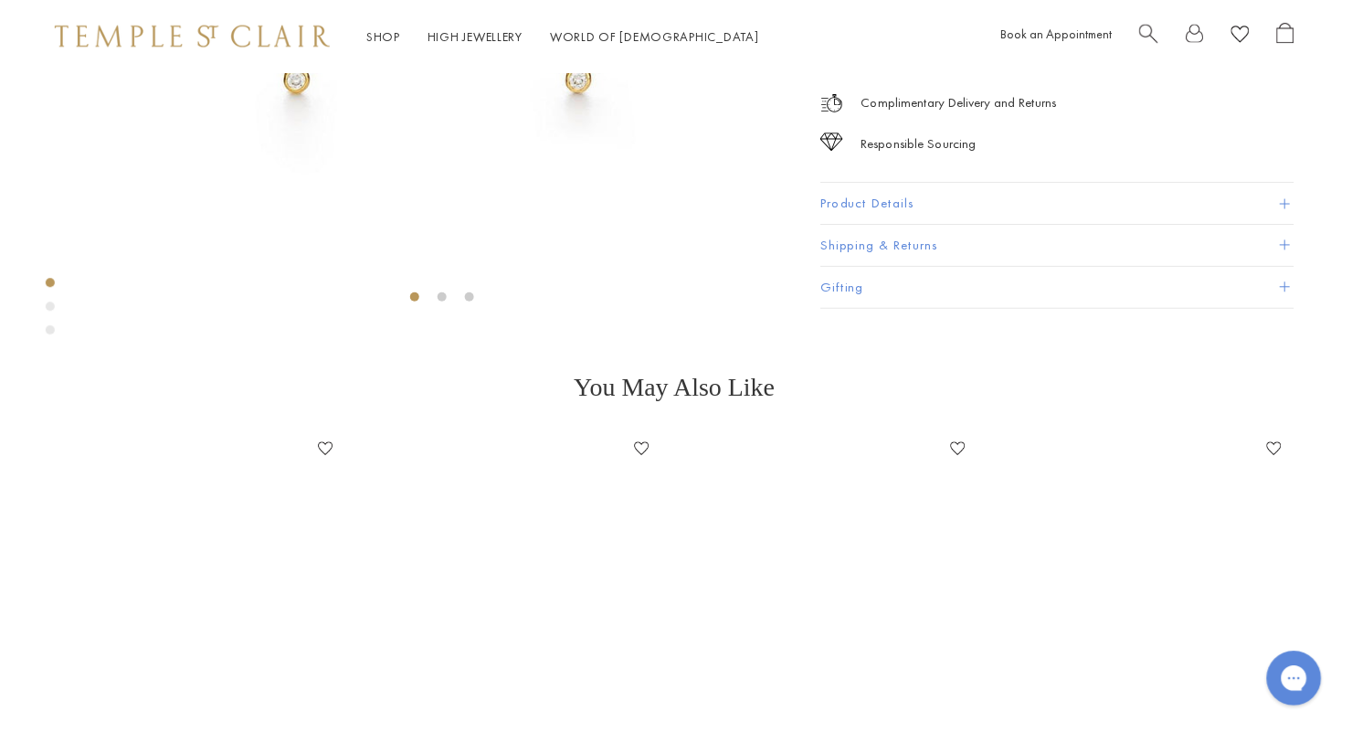
scroll to position [500, 0]
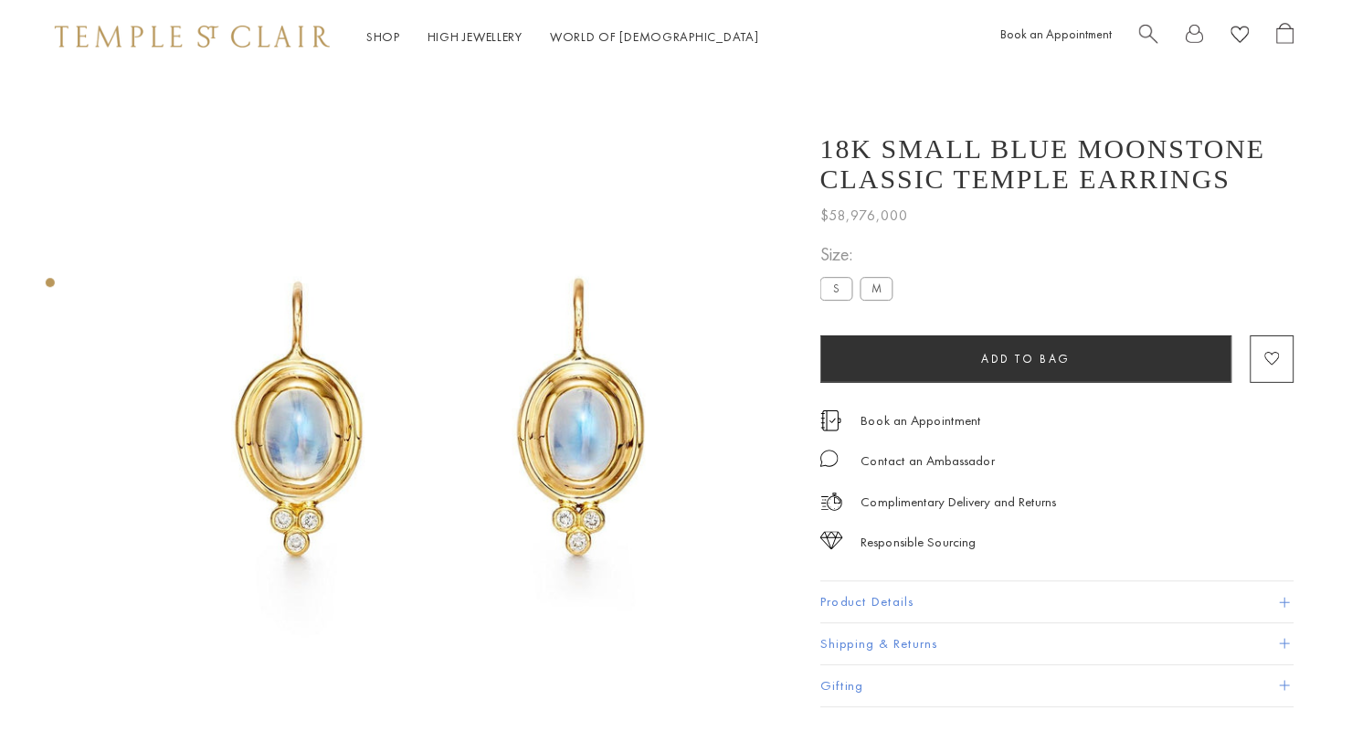
scroll to position [73, 0]
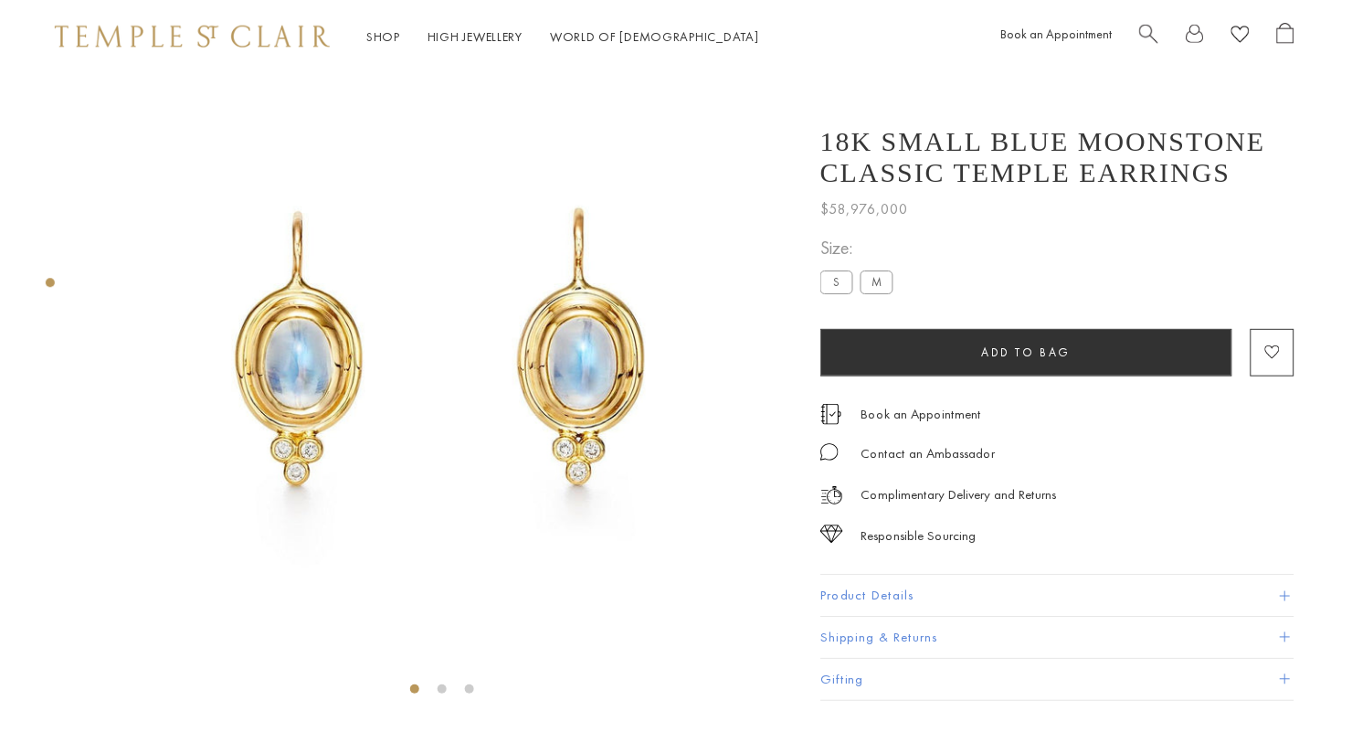
click at [628, 520] on img at bounding box center [442, 354] width 703 height 703
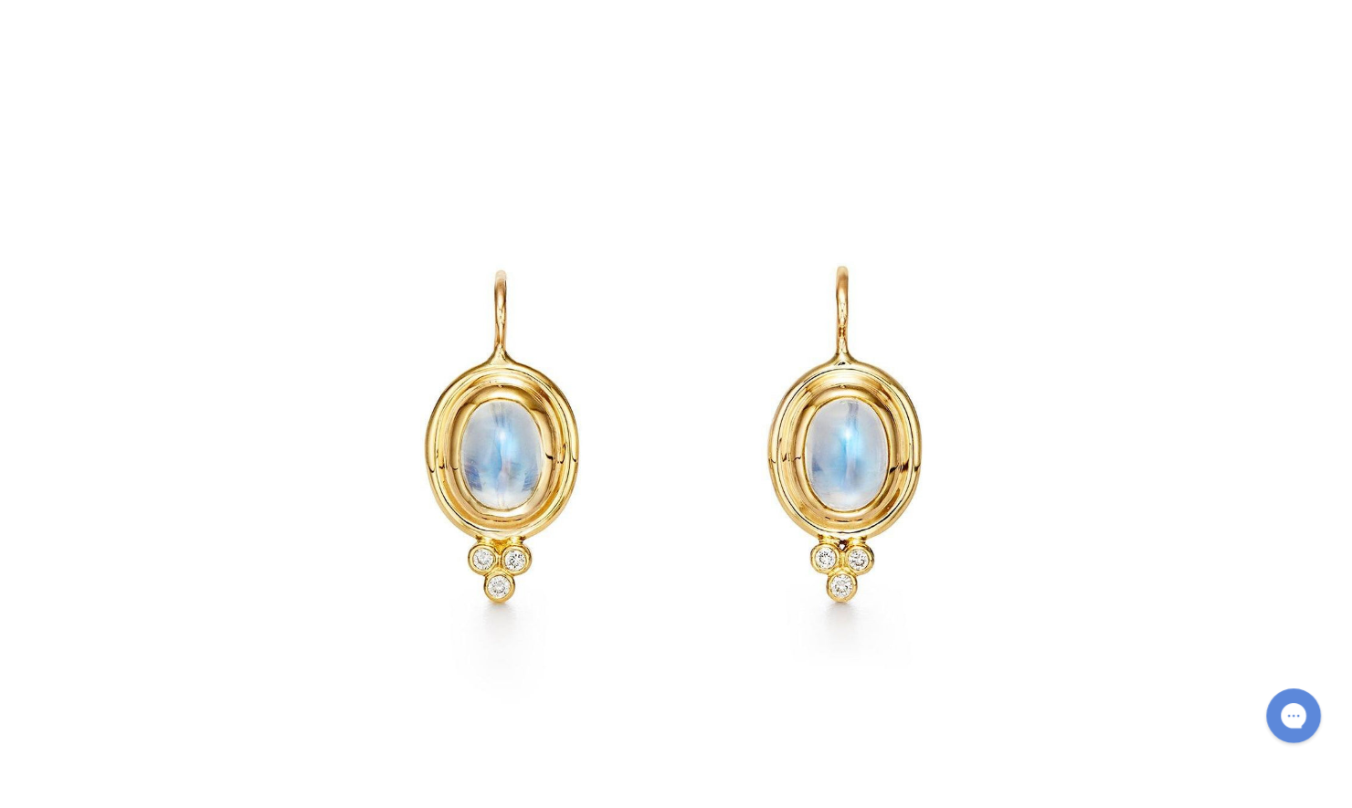
scroll to position [0, 0]
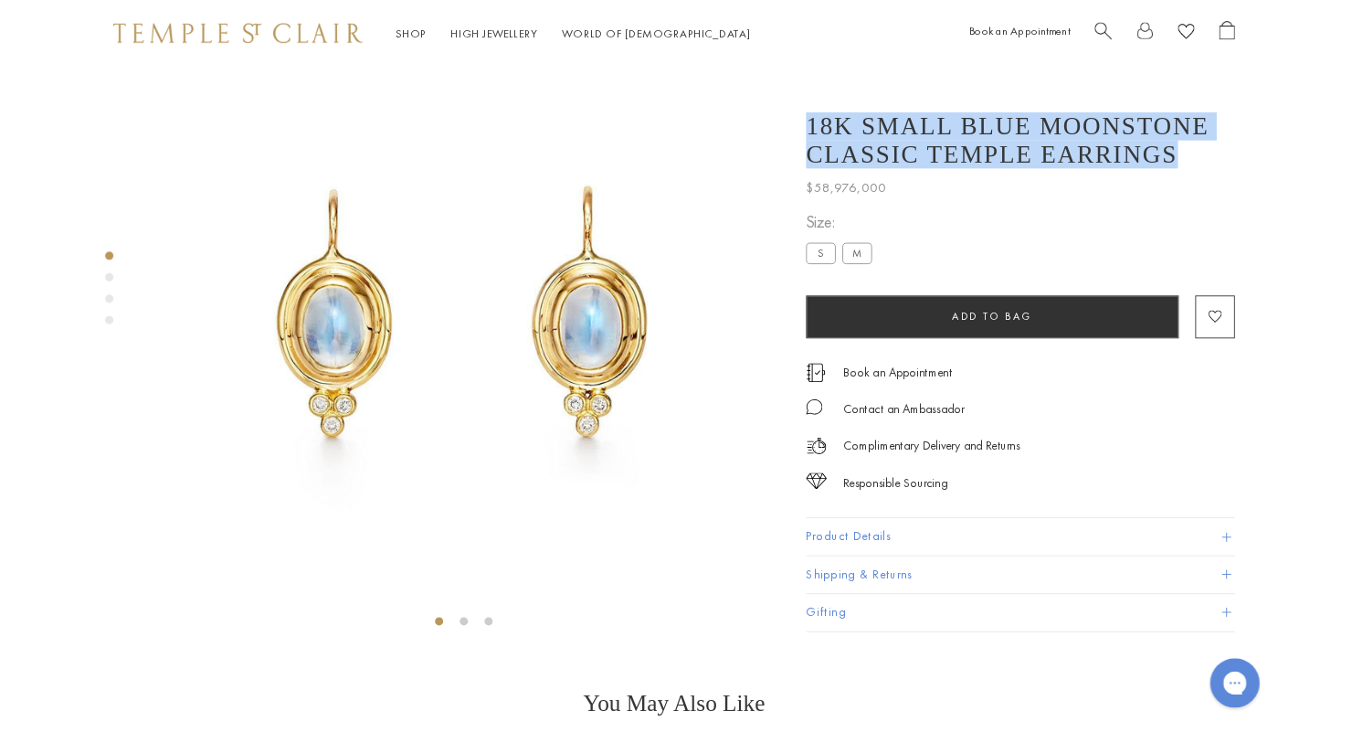
scroll to position [150, 0]
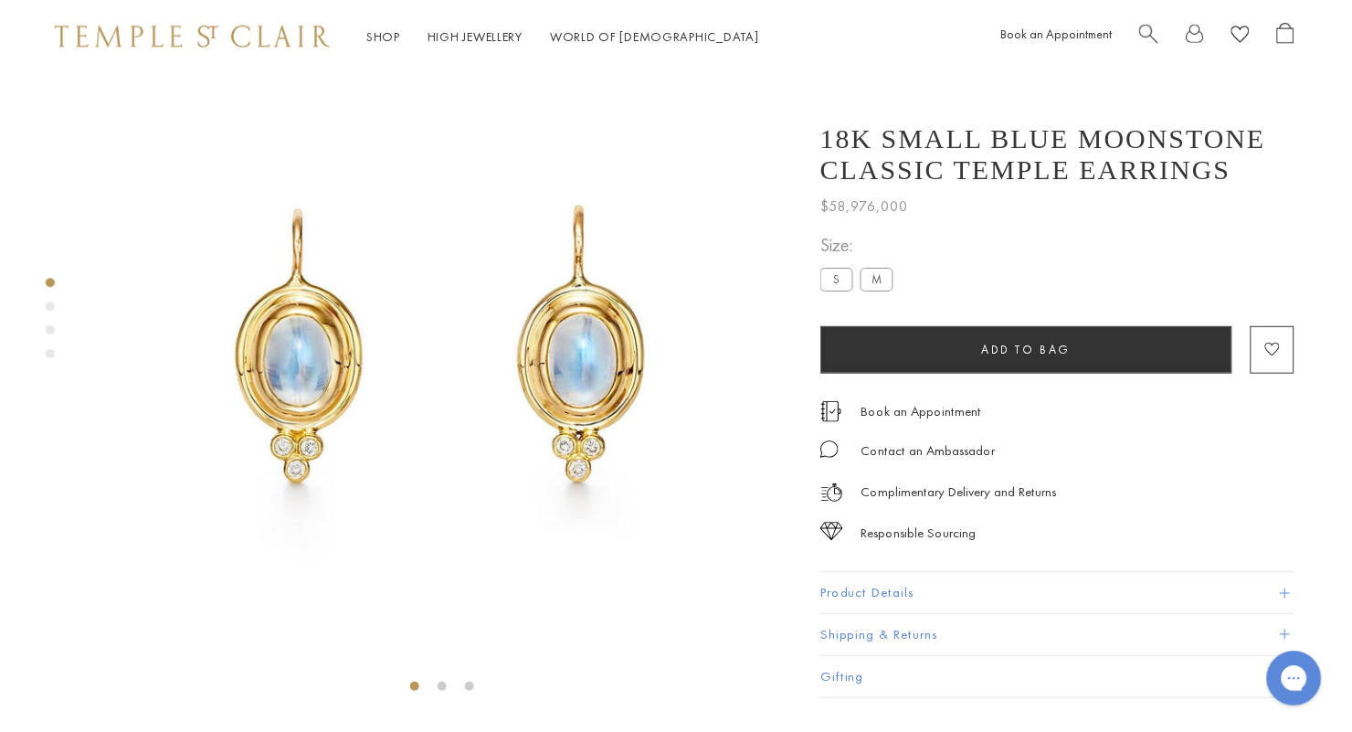
click at [385, 37] on link "Shop Shop" at bounding box center [384, 36] width 34 height 16
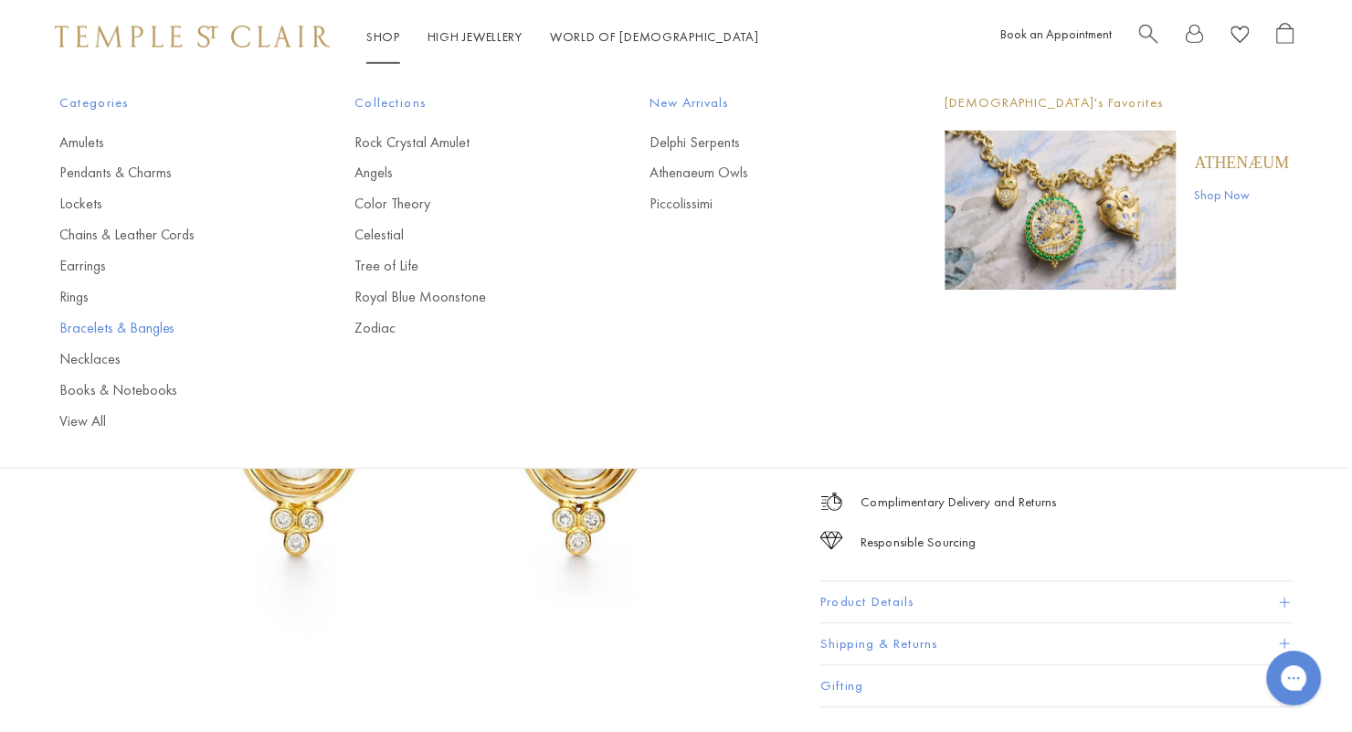
click at [140, 333] on link "Bracelets & Bangles" at bounding box center [170, 329] width 223 height 20
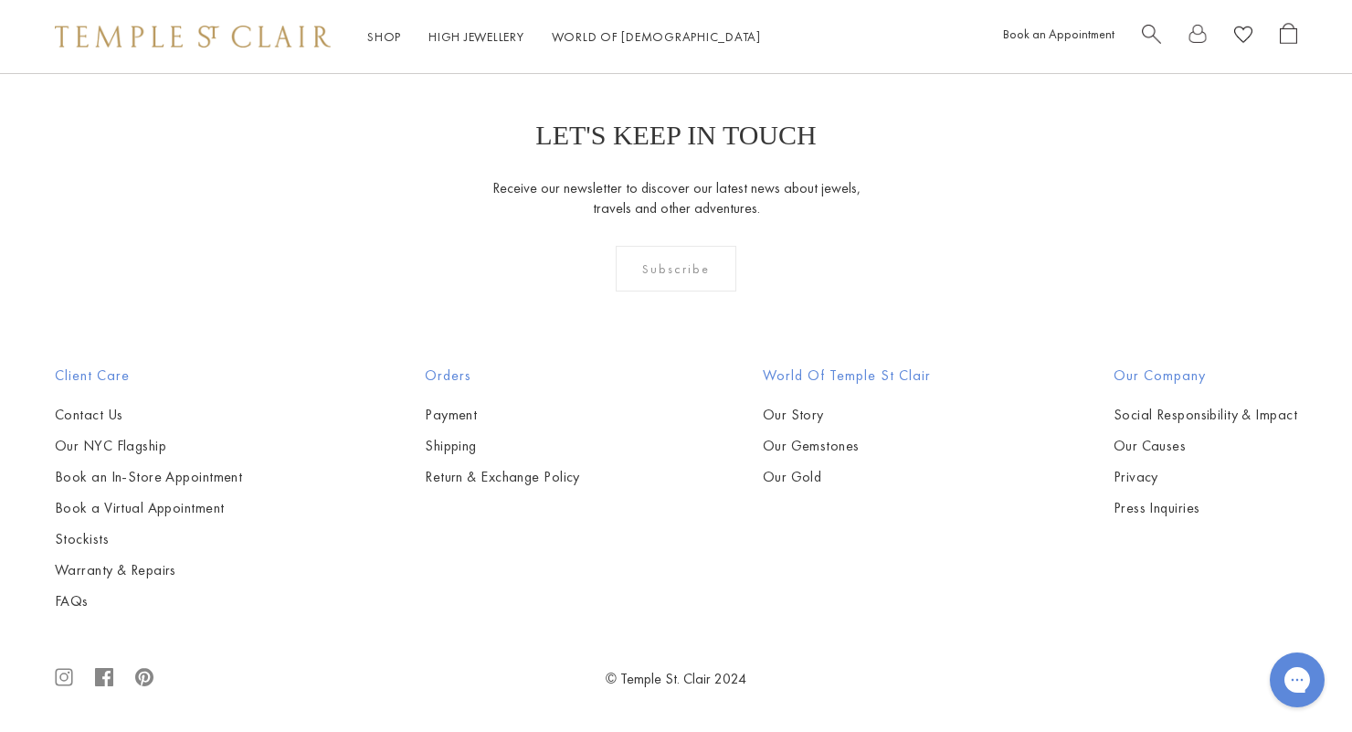
scroll to position [4251, 0]
click at [0, 0] on img at bounding box center [0, 0] width 0 height 0
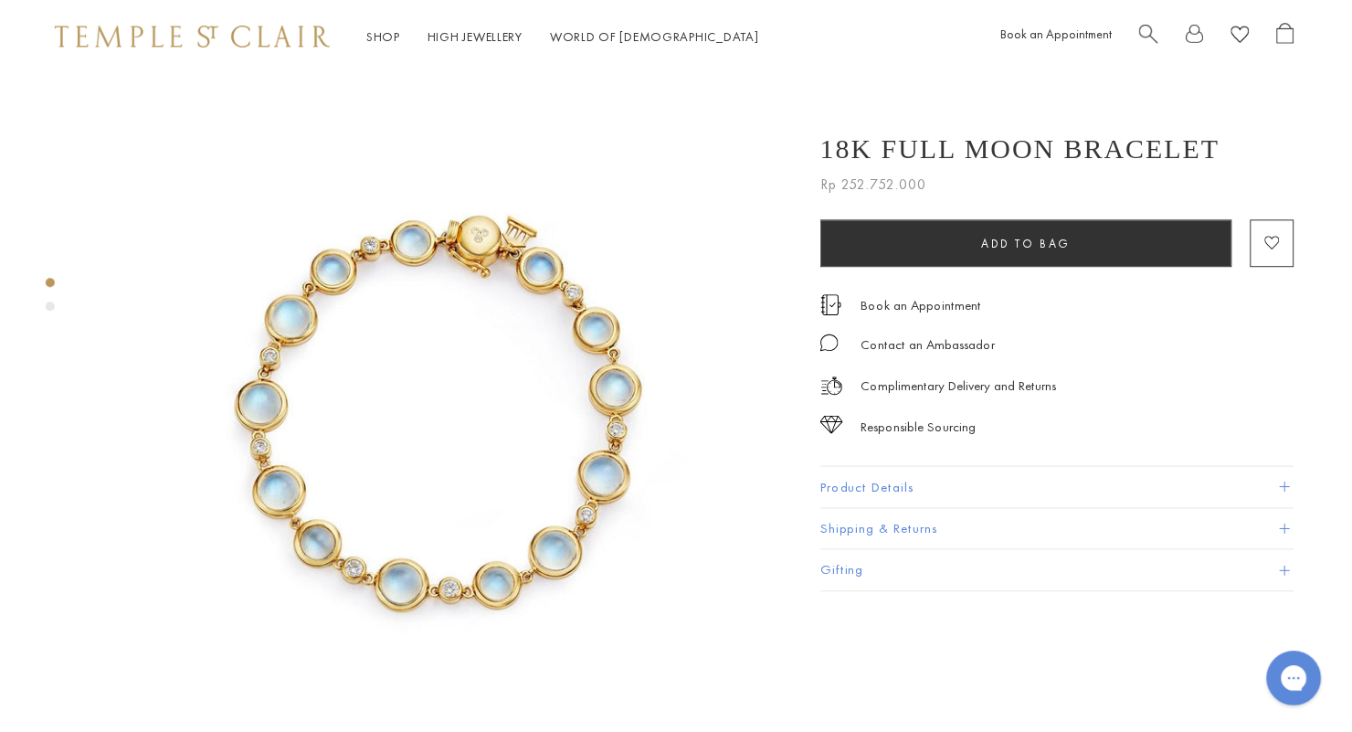
click at [538, 419] on img at bounding box center [442, 424] width 703 height 703
click at [386, 32] on link "Shop Shop" at bounding box center [384, 36] width 34 height 16
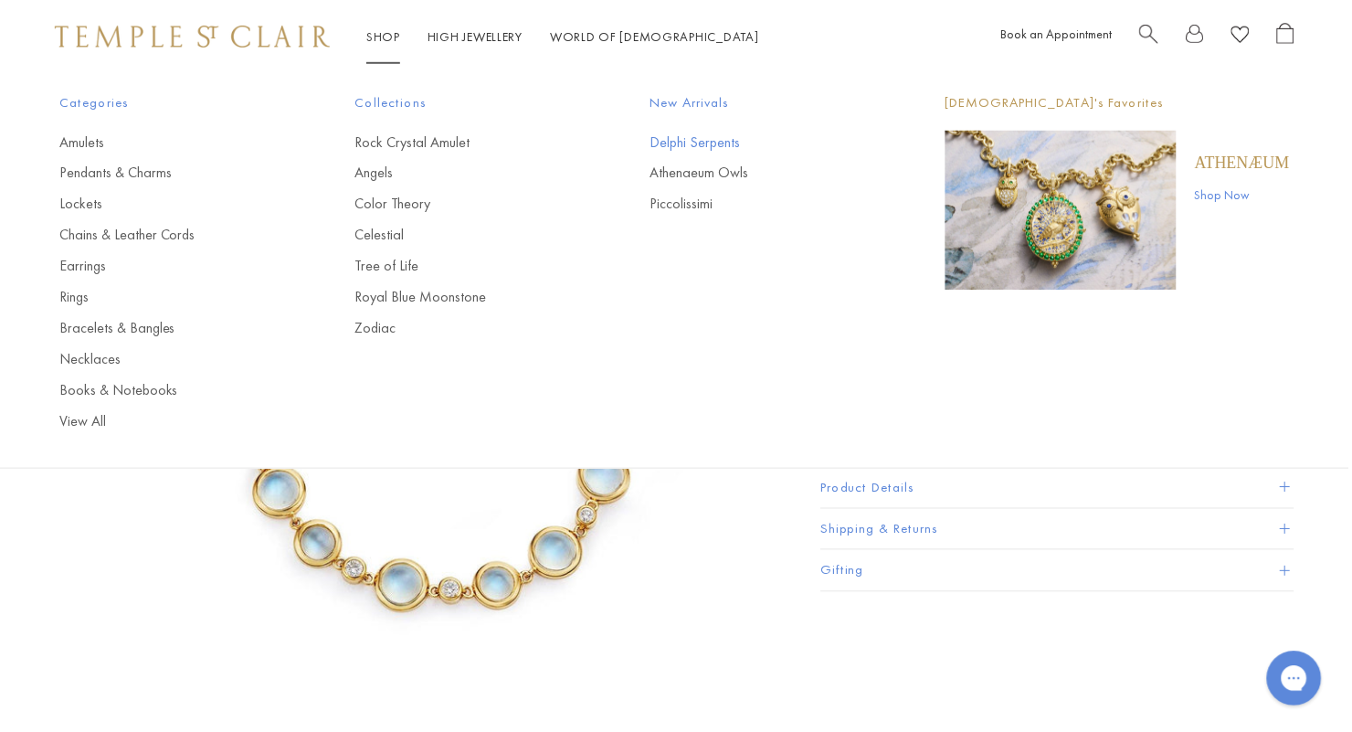
click at [701, 143] on link "Delphi Serpents" at bounding box center [762, 142] width 223 height 20
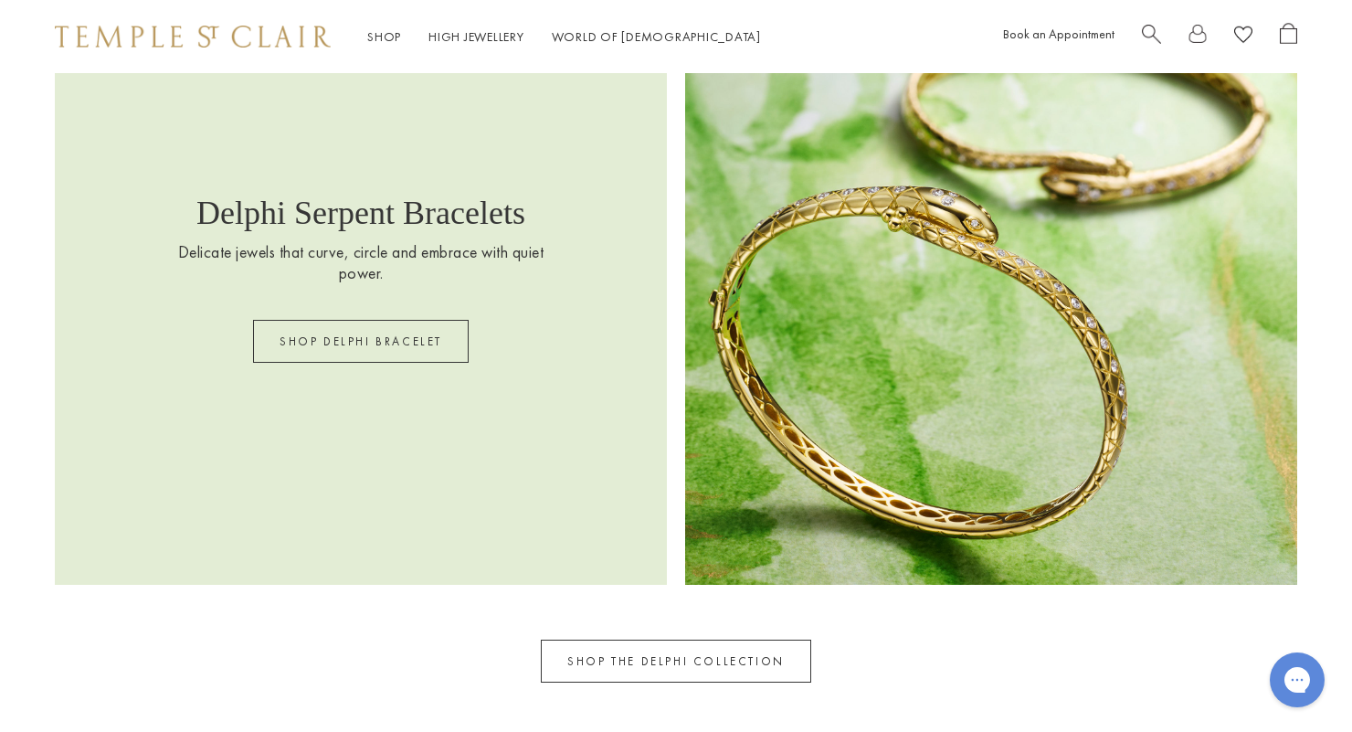
scroll to position [2627, 0]
click at [753, 665] on link "SHOP THE DELPHI COLLECTION" at bounding box center [676, 659] width 270 height 43
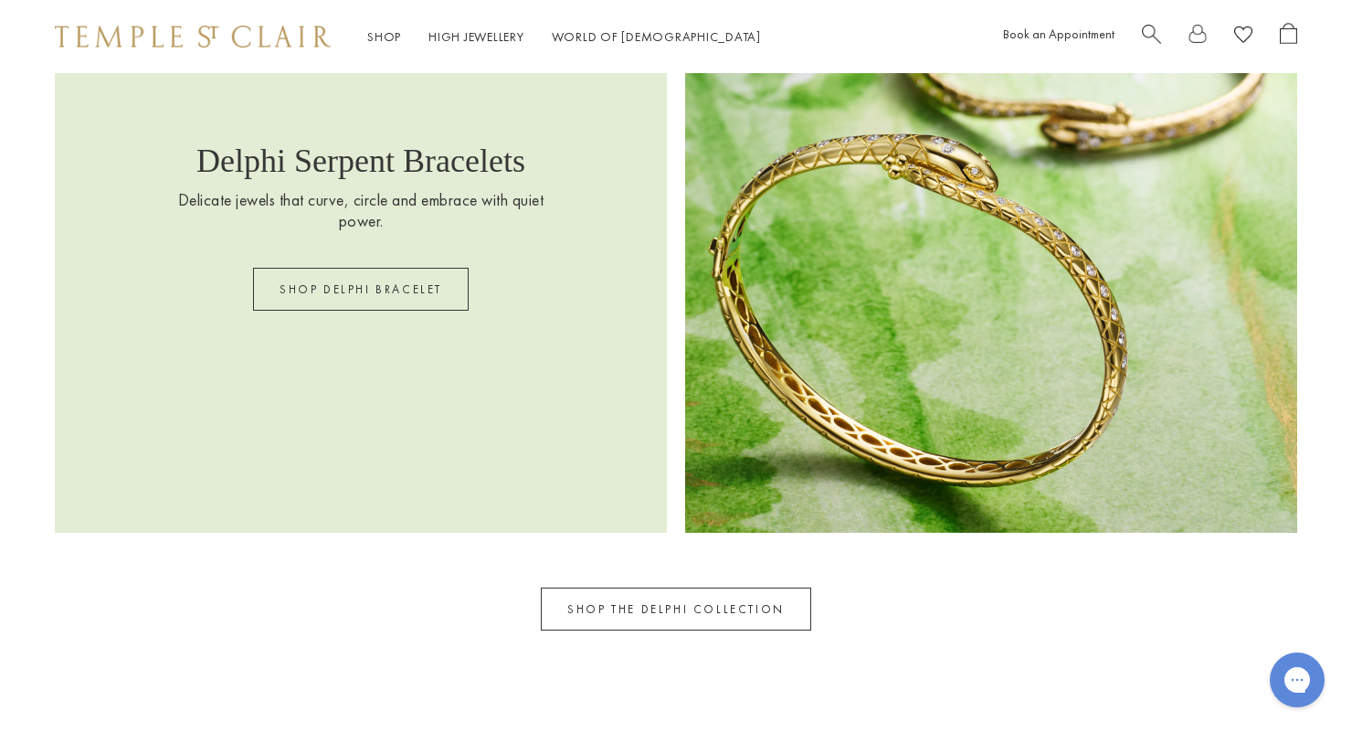
scroll to position [2703, 0]
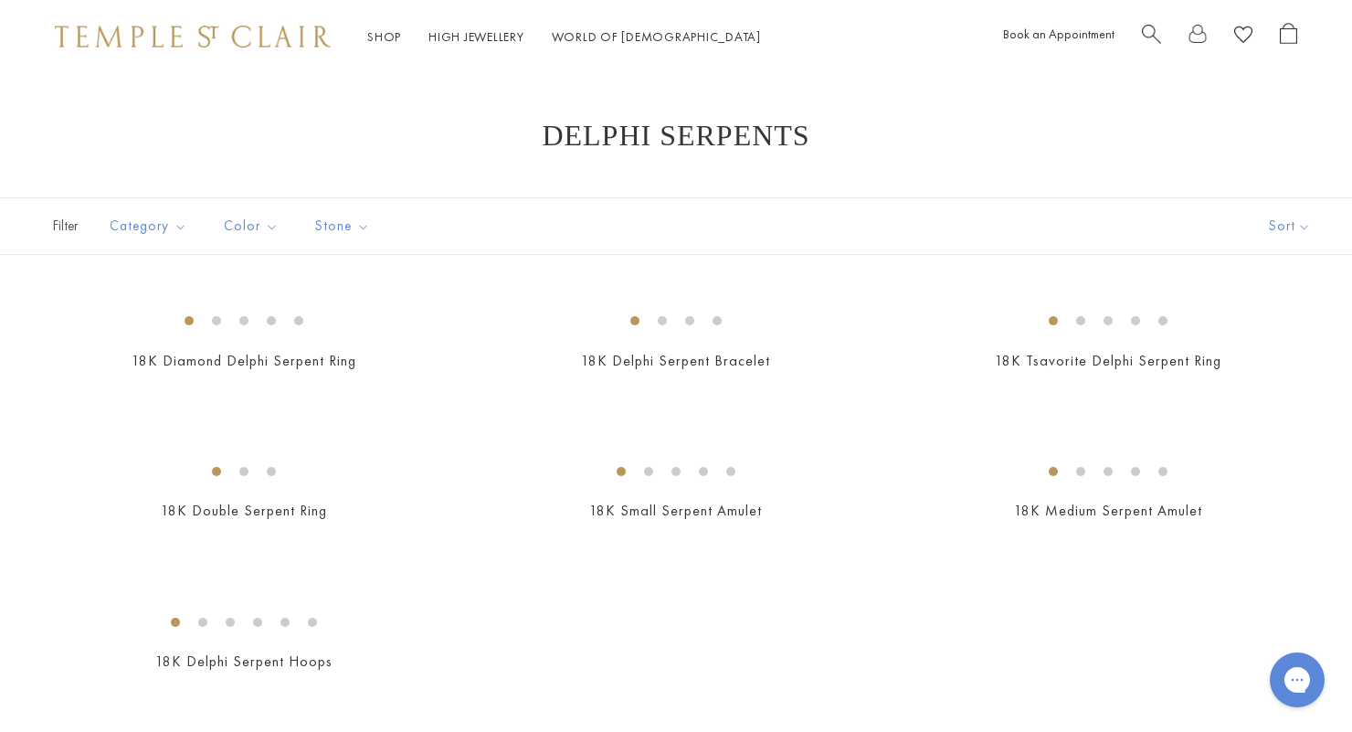
click at [389, 15] on div "Shop Shop Categories Amulets Pendants & Charms Lockets Chains & Leather Cords E…" at bounding box center [676, 36] width 1352 height 73
click at [372, 39] on link "Shop Shop" at bounding box center [384, 36] width 34 height 16
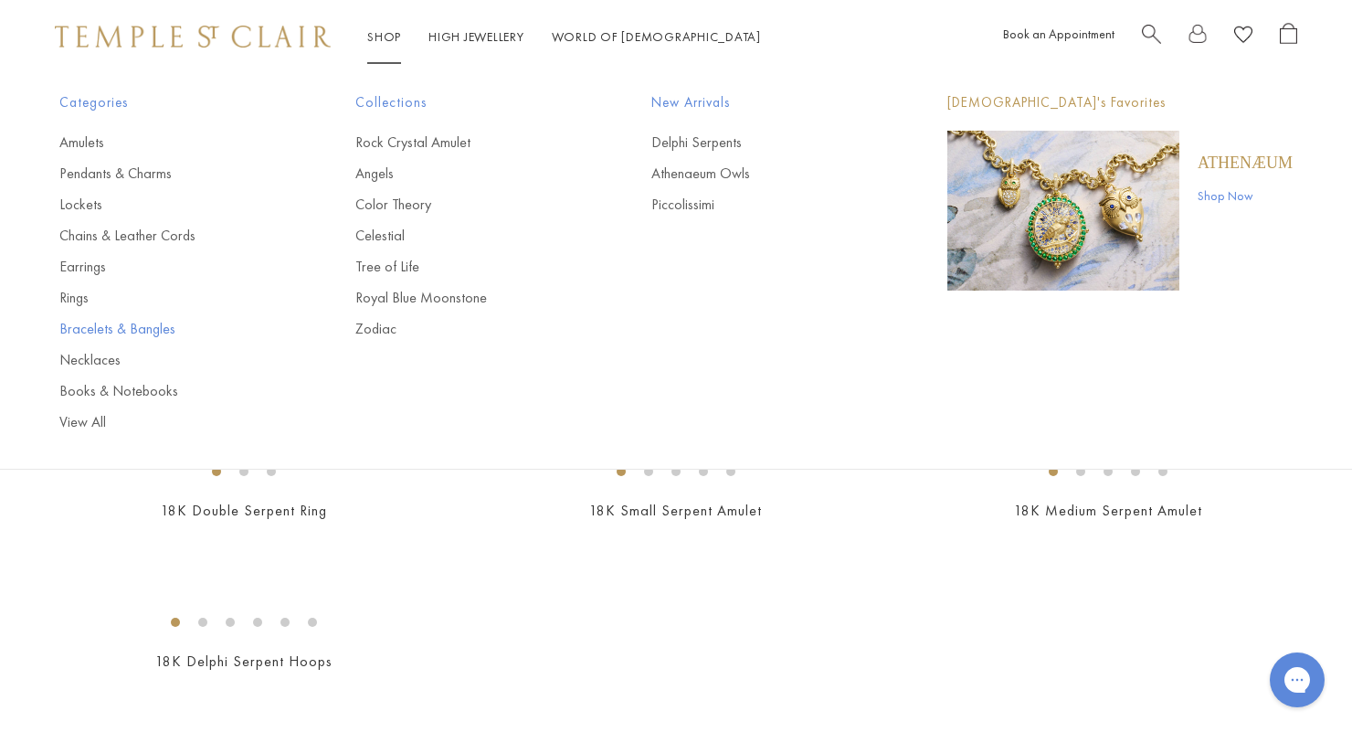
click at [118, 332] on link "Bracelets & Bangles" at bounding box center [170, 329] width 223 height 20
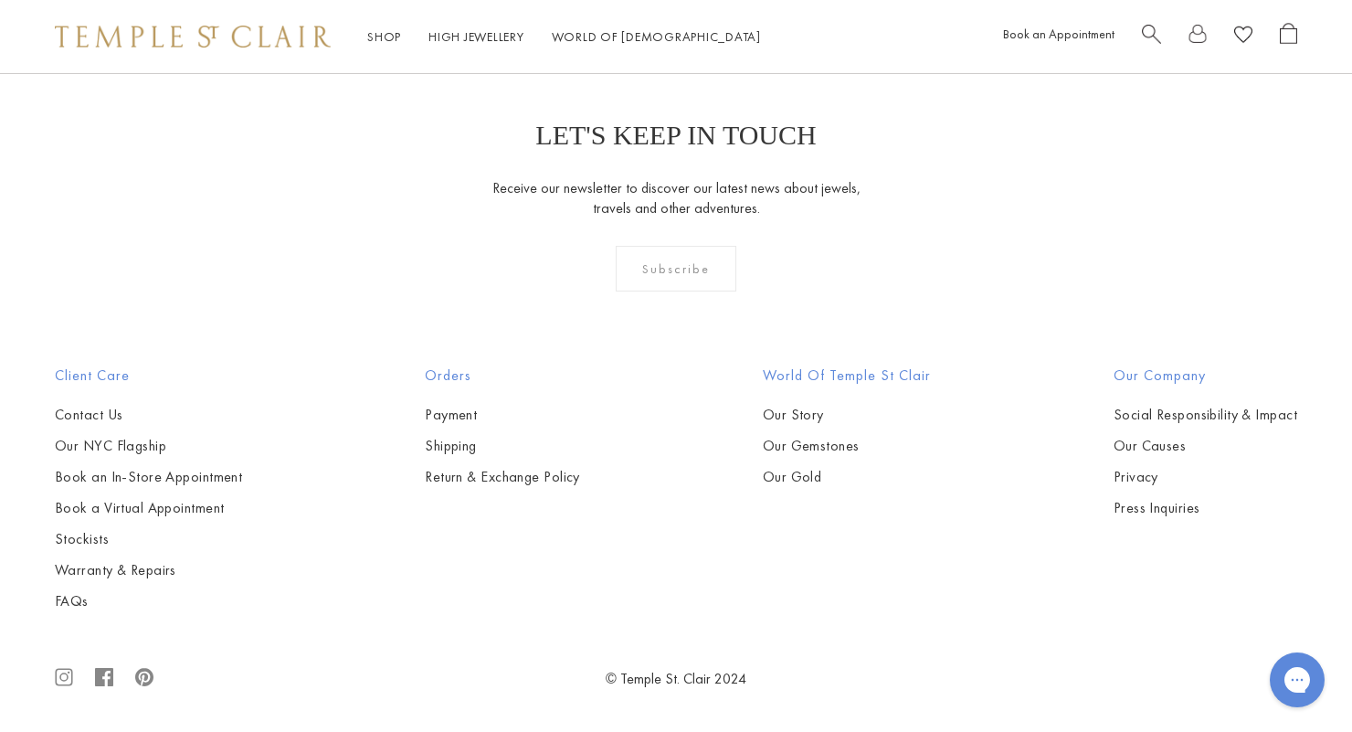
scroll to position [6409, 0]
click at [0, 0] on img at bounding box center [0, 0] width 0 height 0
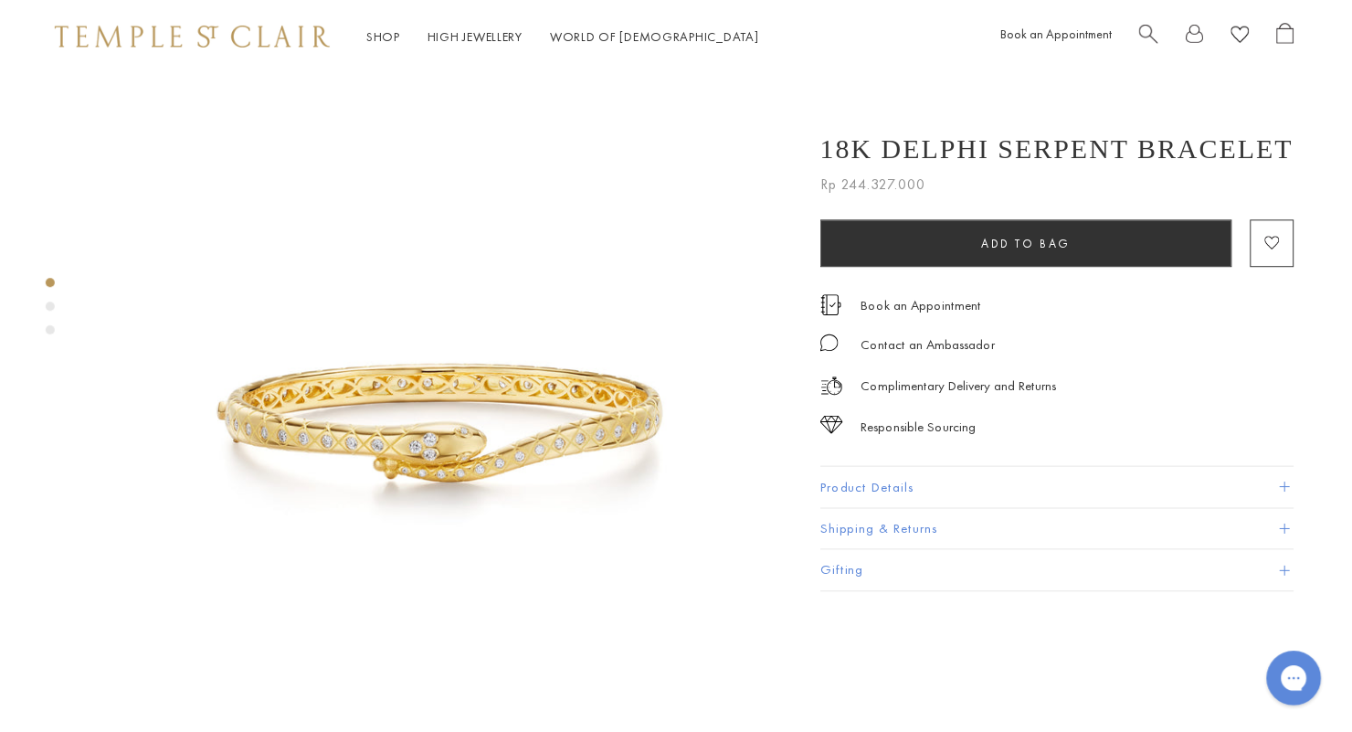
click at [514, 425] on img at bounding box center [442, 424] width 703 height 703
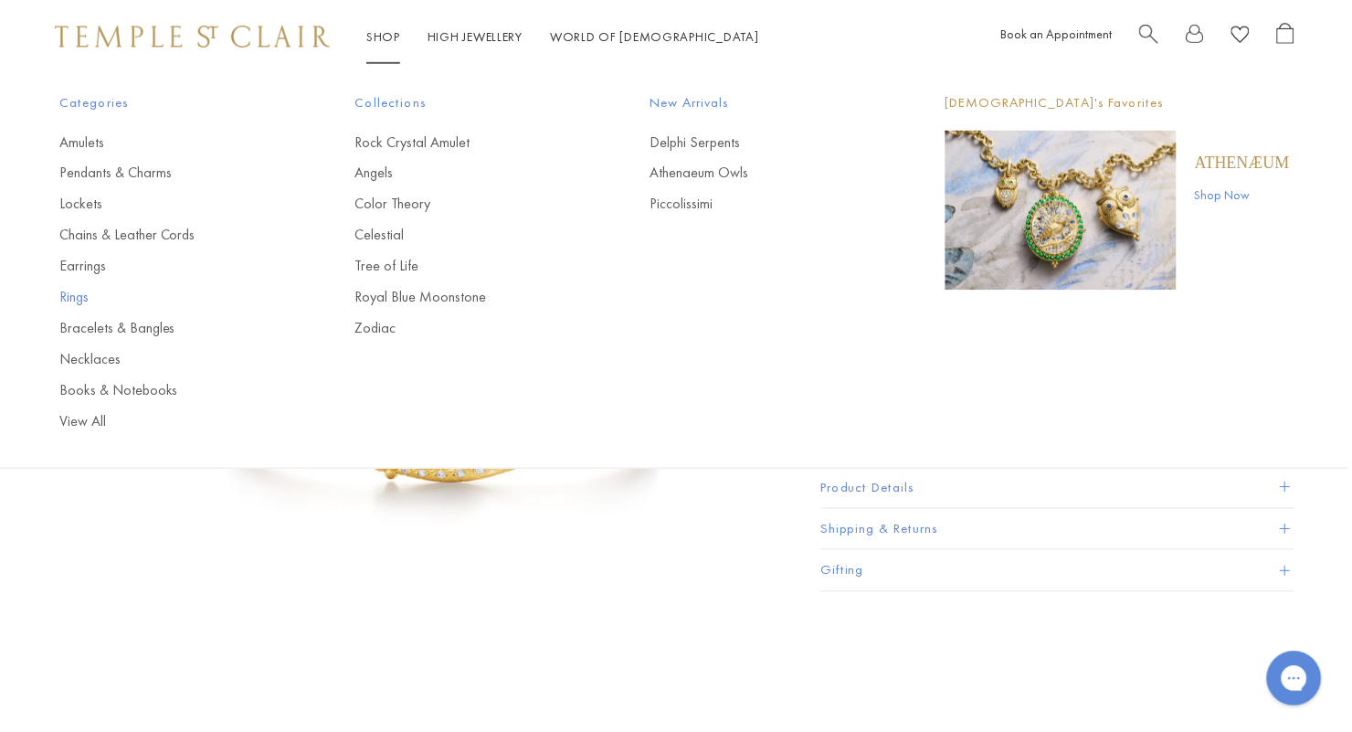
click at [83, 300] on link "Rings" at bounding box center [170, 298] width 223 height 20
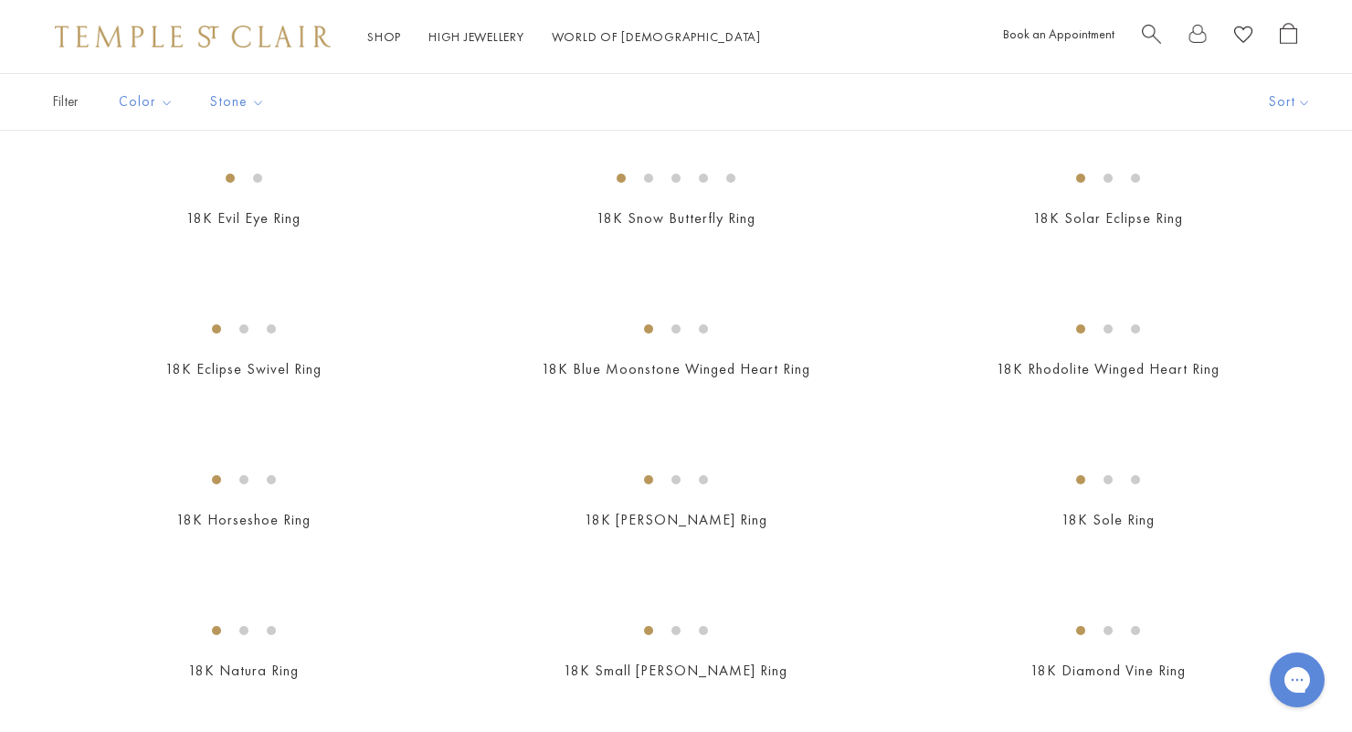
scroll to position [1196, 0]
click at [0, 0] on img at bounding box center [0, 0] width 0 height 0
